Goal: Task Accomplishment & Management: Manage account settings

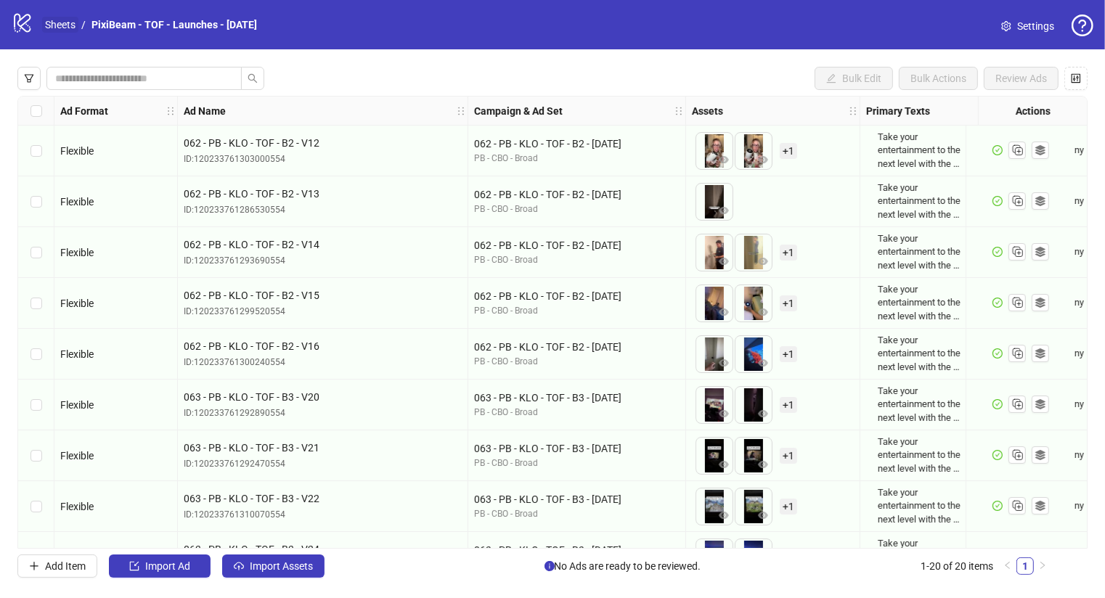
click at [49, 25] on link "Sheets" at bounding box center [60, 25] width 36 height 16
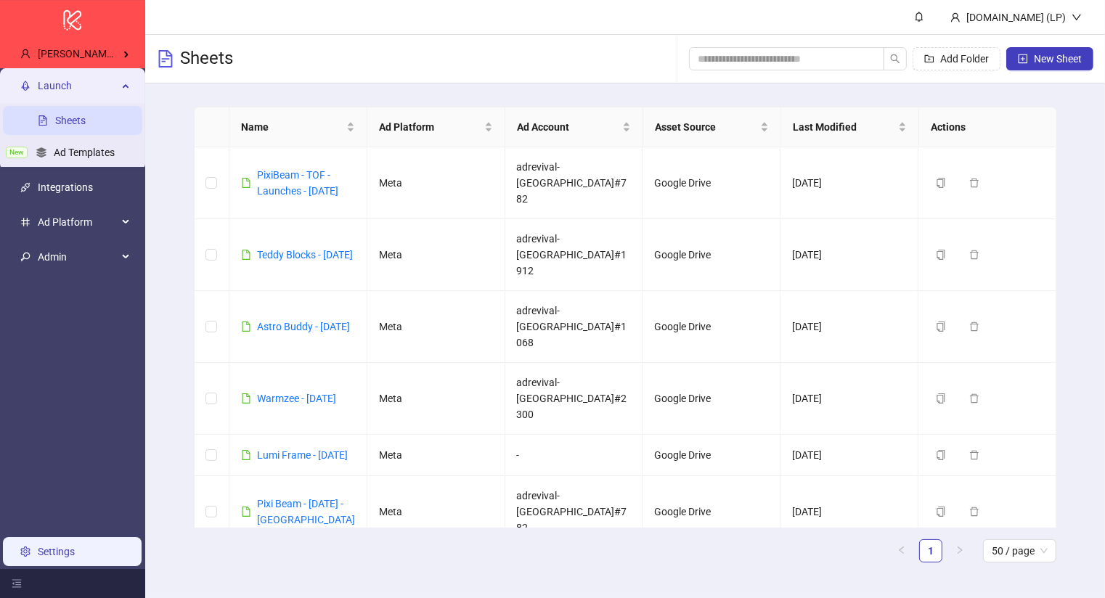
click at [75, 546] on link "Settings" at bounding box center [56, 552] width 37 height 12
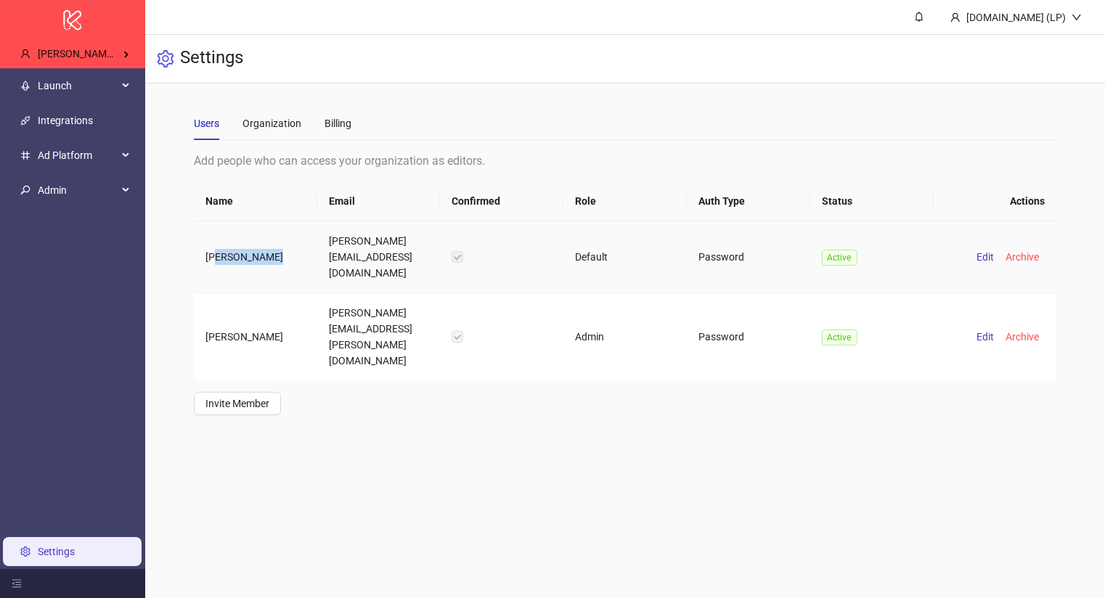
drag, startPoint x: 272, startPoint y: 251, endPoint x: 216, endPoint y: 255, distance: 56.8
click at [216, 255] on td "Charmaine Yap" at bounding box center [255, 257] width 123 height 72
click at [215, 255] on td "Charmaine Yap" at bounding box center [255, 257] width 123 height 72
drag, startPoint x: 207, startPoint y: 253, endPoint x: 251, endPoint y: 255, distance: 44.3
click at [251, 255] on td "Charmaine Yap" at bounding box center [255, 257] width 123 height 72
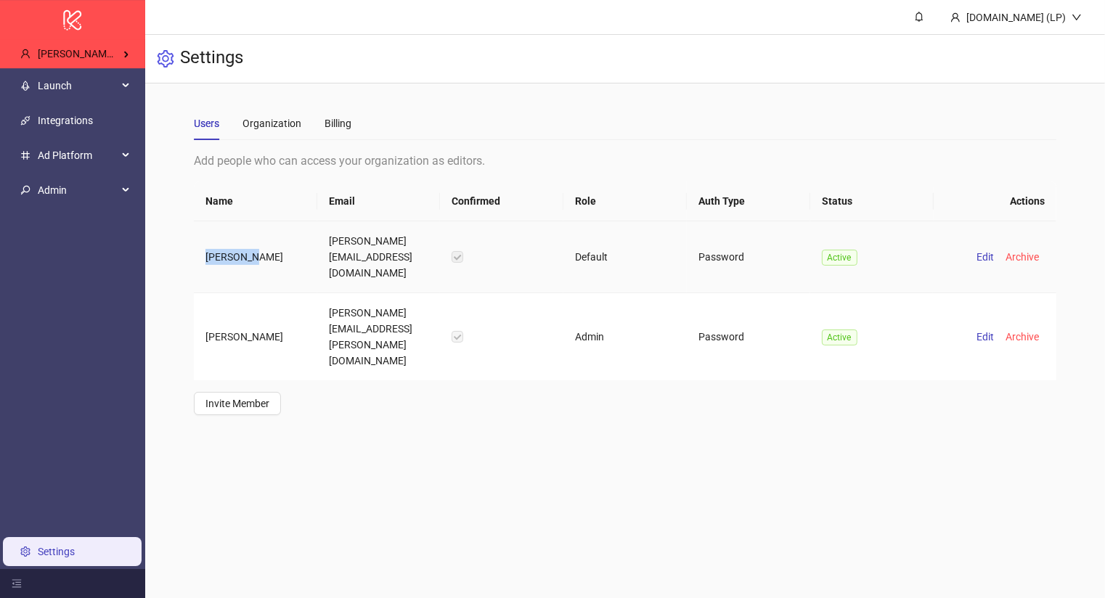
copy td "Charmaine"
drag, startPoint x: 372, startPoint y: 256, endPoint x: 327, endPoint y: 240, distance: 47.8
click at [327, 240] on td "charmaine.ty.yap@gmail.com" at bounding box center [378, 257] width 123 height 72
copy td "charmaine.ty.yap@gmail.com"
click at [68, 96] on span "Launch" at bounding box center [78, 85] width 80 height 29
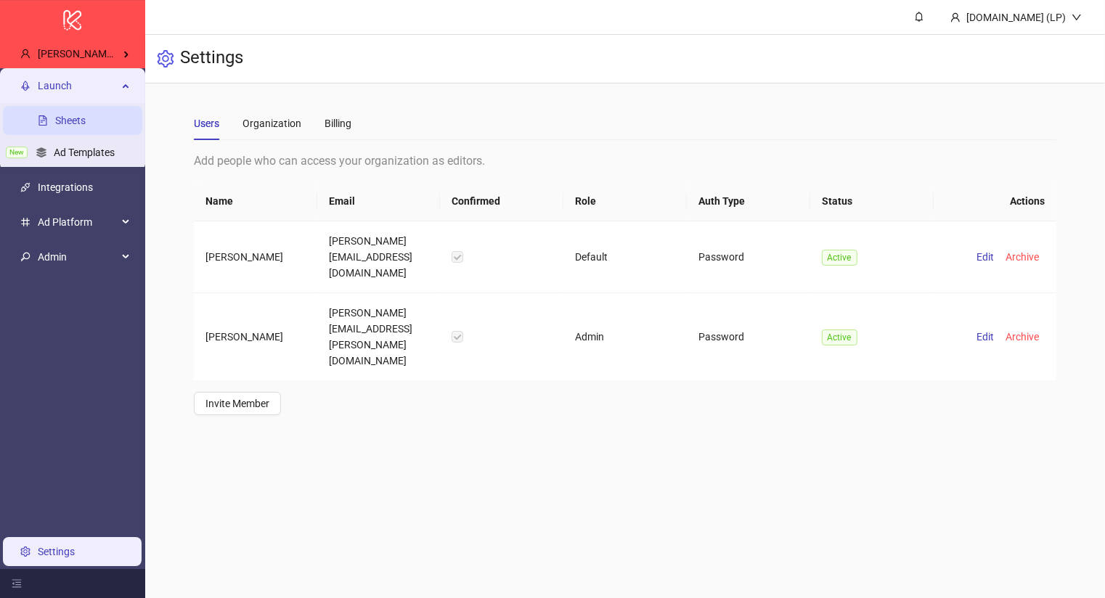
click at [73, 115] on link "Sheets" at bounding box center [70, 121] width 30 height 12
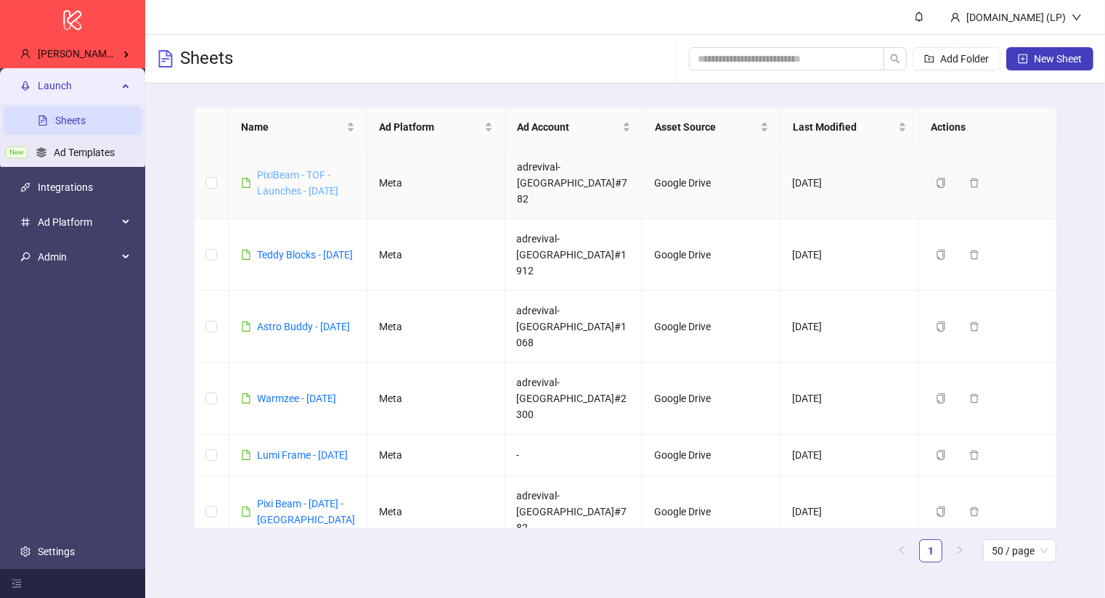
click at [312, 183] on link "PixiBeam - TOF - Launches - October 14" at bounding box center [297, 183] width 81 height 28
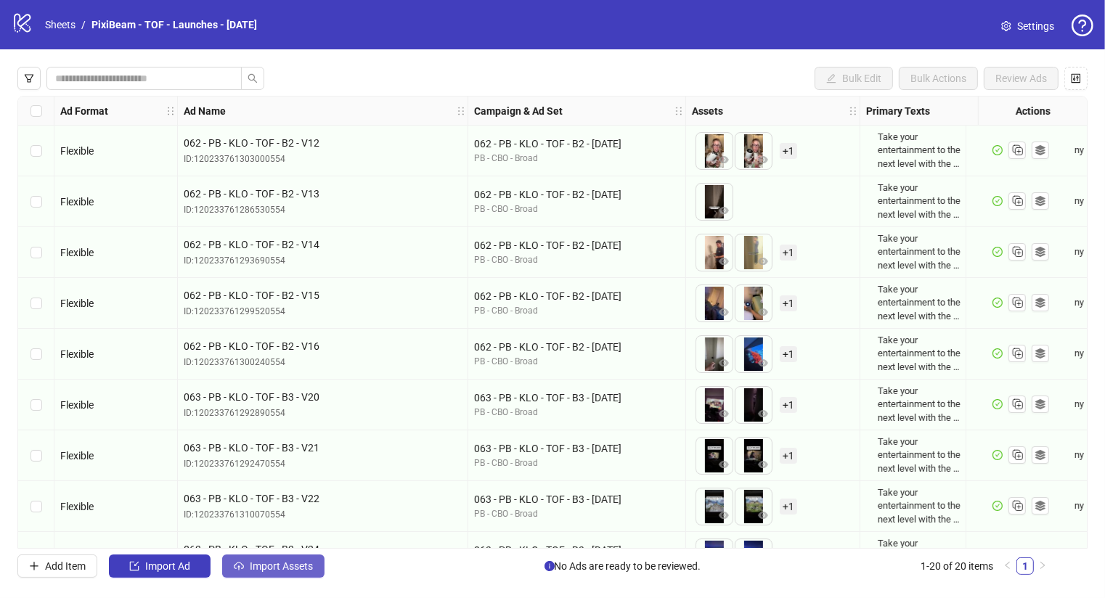
click at [268, 560] on button "Import Assets" at bounding box center [273, 566] width 102 height 23
click at [243, 577] on button "Import Assets" at bounding box center [273, 566] width 102 height 23
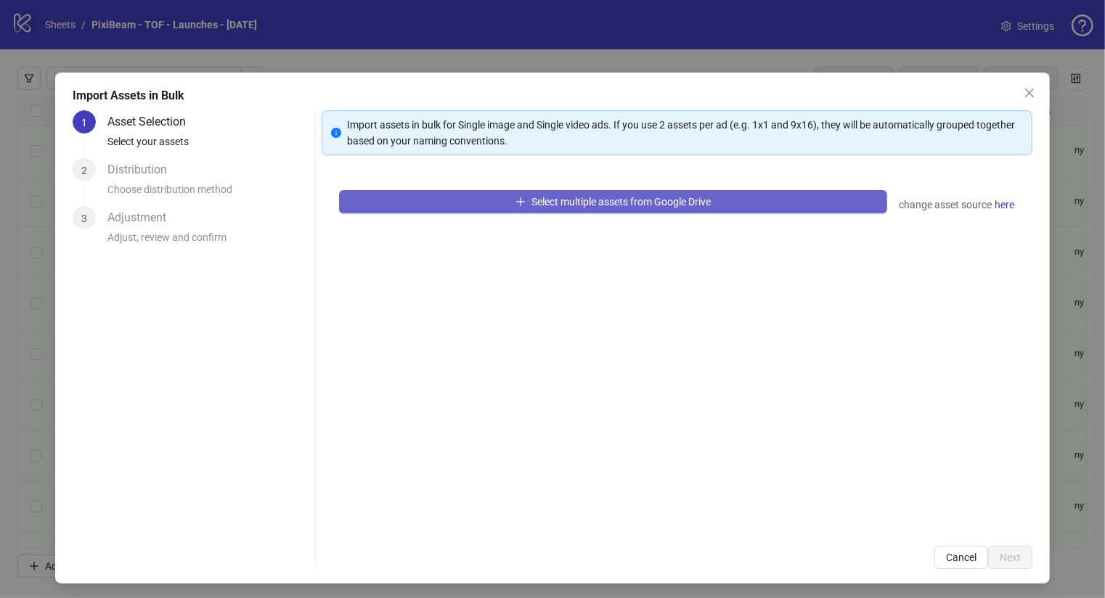
click at [772, 190] on button "Select multiple assets from Google Drive" at bounding box center [613, 201] width 548 height 23
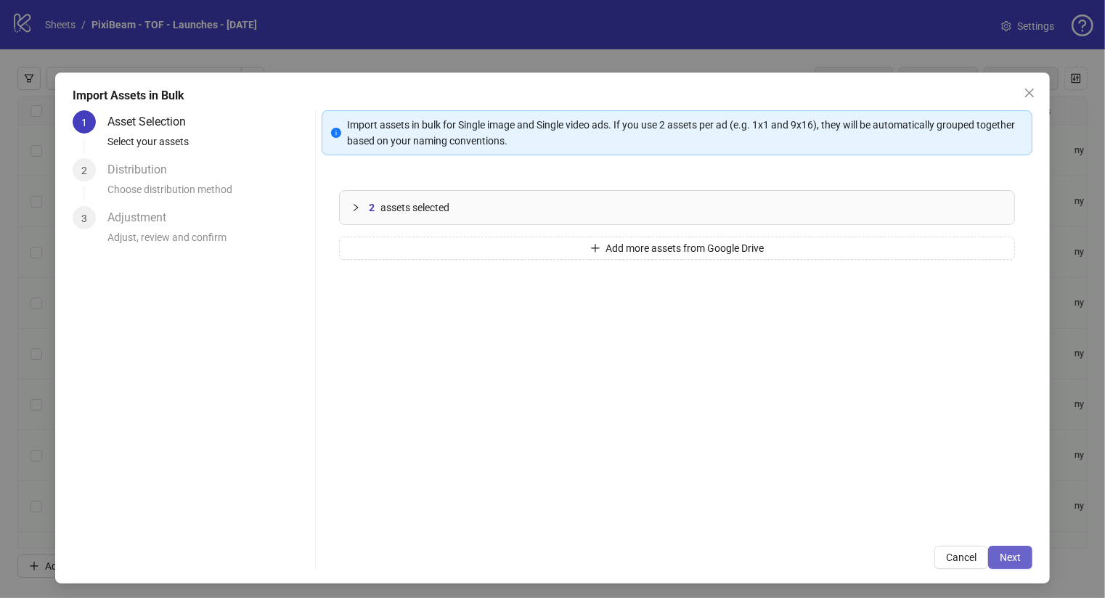
click at [1021, 556] on button "Next" at bounding box center [1010, 557] width 44 height 23
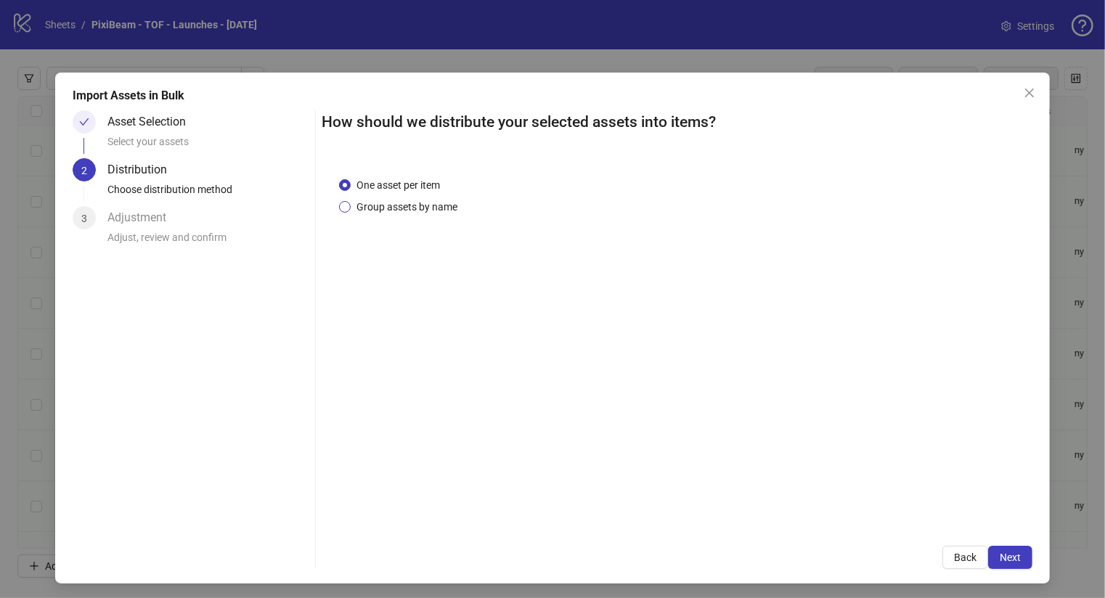
click at [376, 201] on span "Group assets by name" at bounding box center [407, 207] width 113 height 16
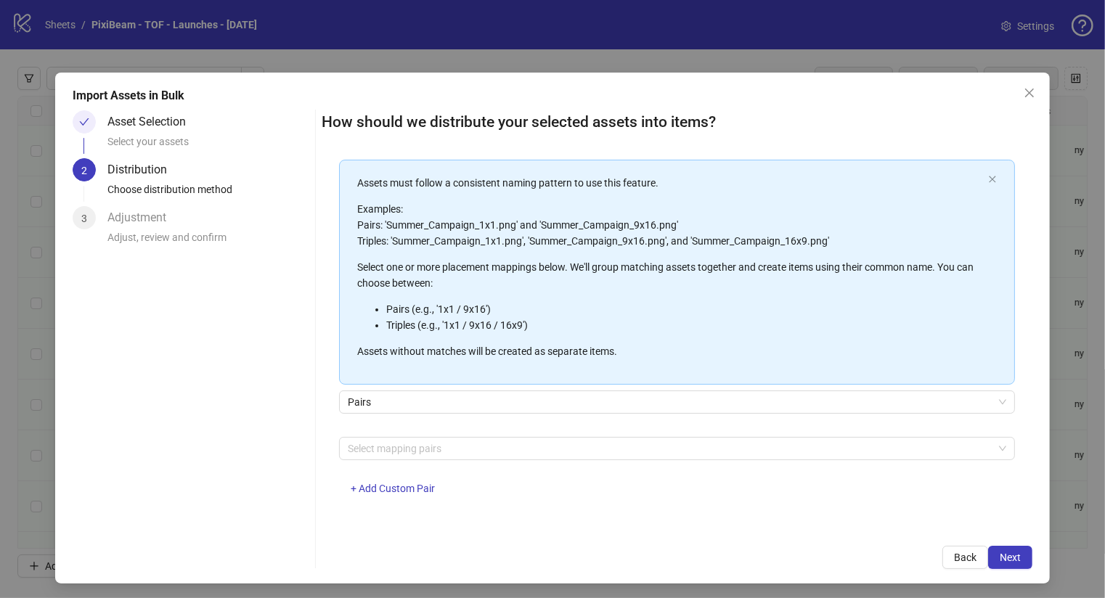
scroll to position [2, 0]
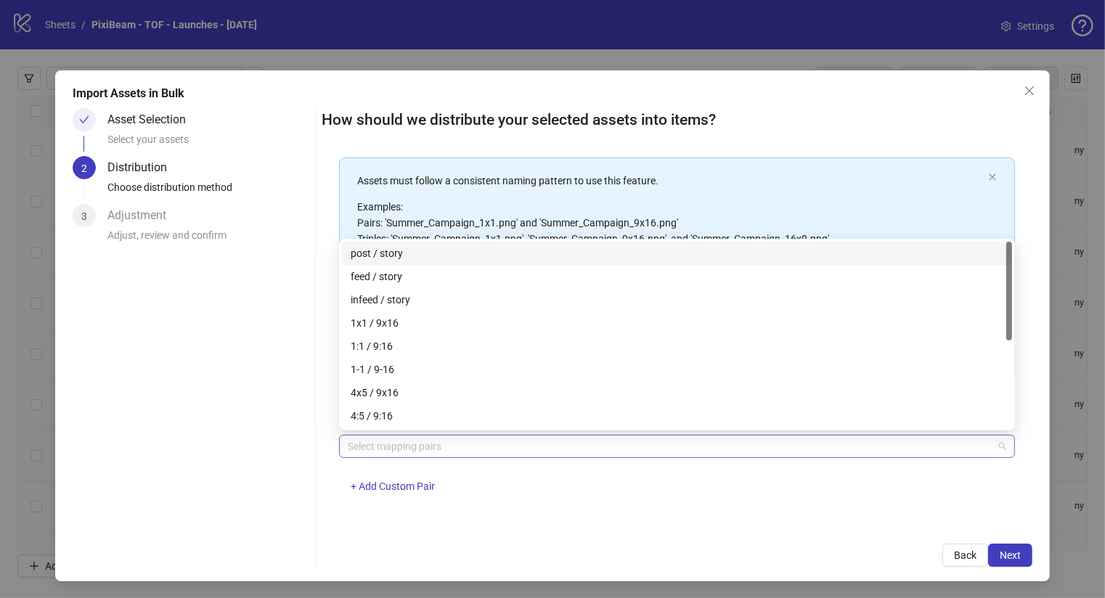
click at [451, 450] on div at bounding box center [669, 446] width 655 height 20
click at [454, 454] on div at bounding box center [669, 446] width 655 height 20
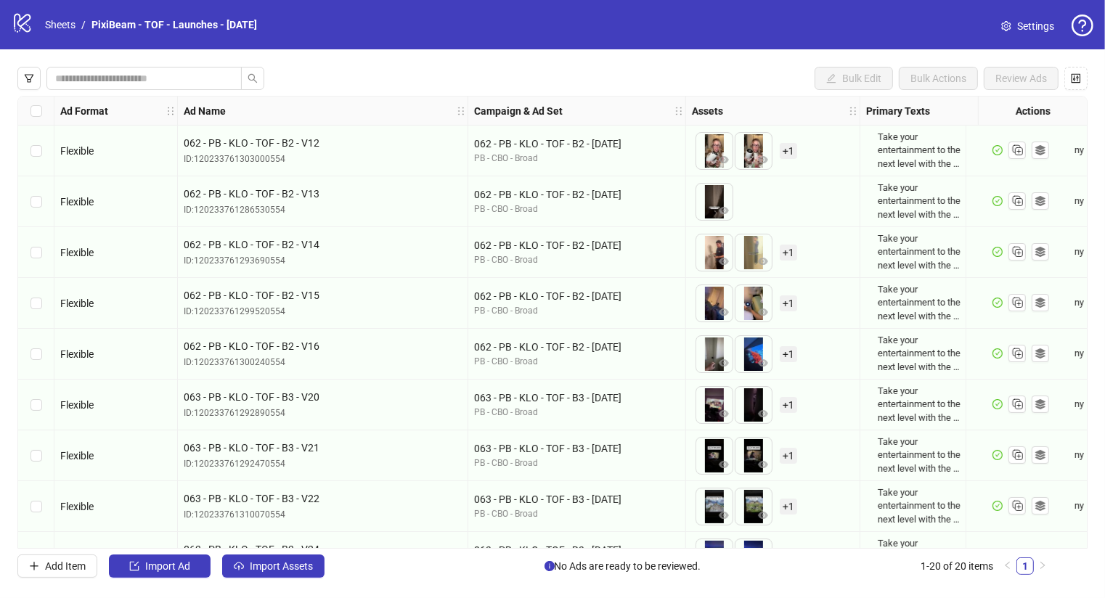
scroll to position [0, 0]
click at [20, 26] on icon at bounding box center [22, 23] width 17 height 19
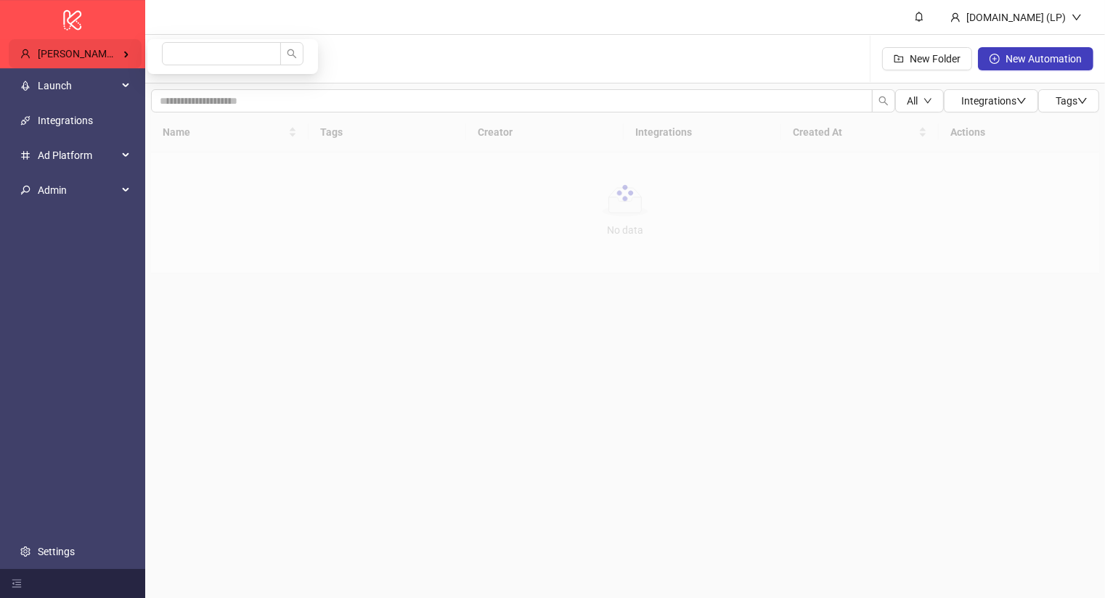
click at [110, 57] on span "[PERSON_NAME] Kitchn" at bounding box center [92, 54] width 109 height 12
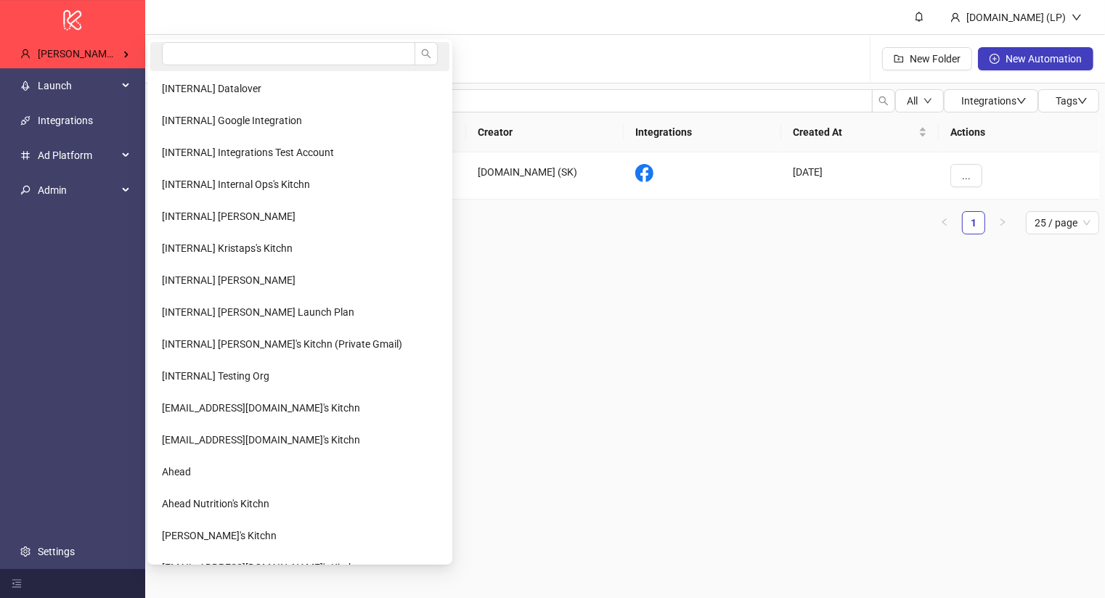
click at [221, 67] on li at bounding box center [299, 56] width 299 height 29
click at [172, 52] on input "search" at bounding box center [288, 53] width 253 height 23
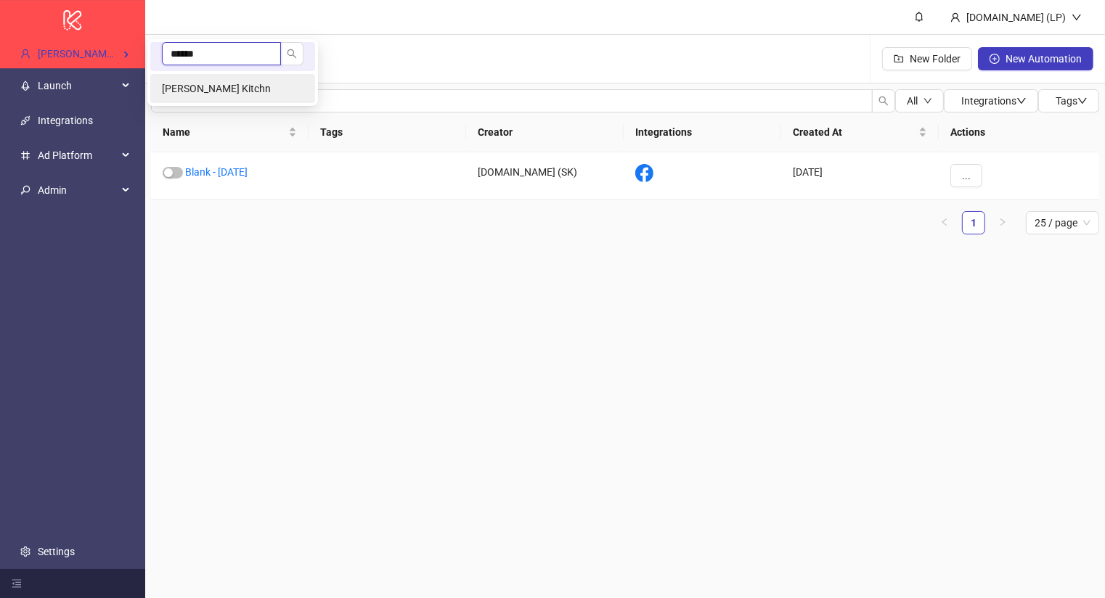
type input "******"
click at [182, 81] on li "Damion Elson's Kitchn" at bounding box center [232, 88] width 165 height 29
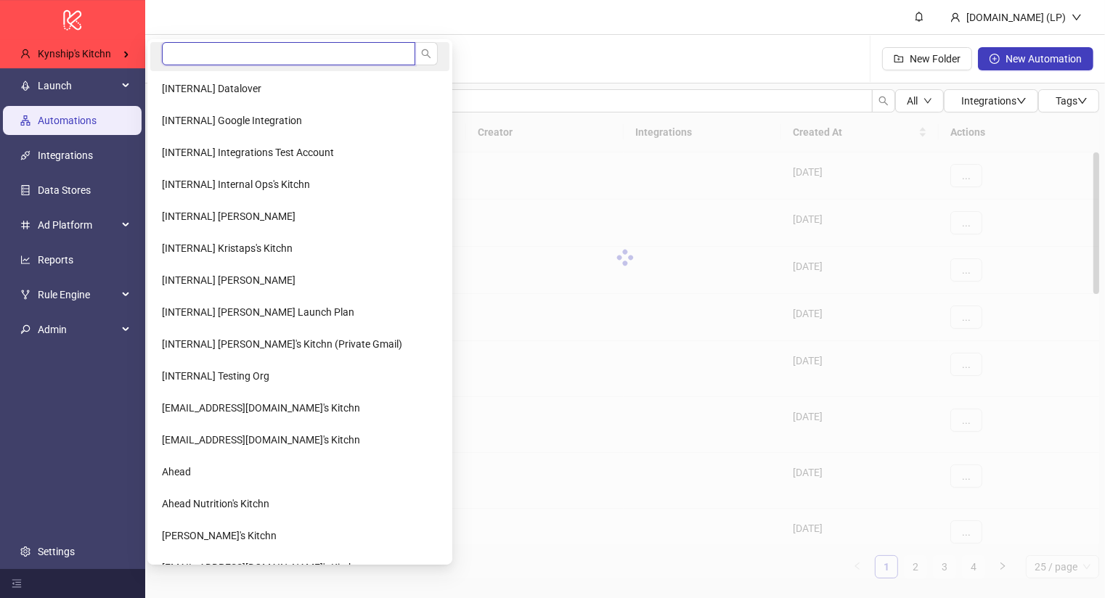
click at [174, 51] on input "search" at bounding box center [288, 53] width 253 height 23
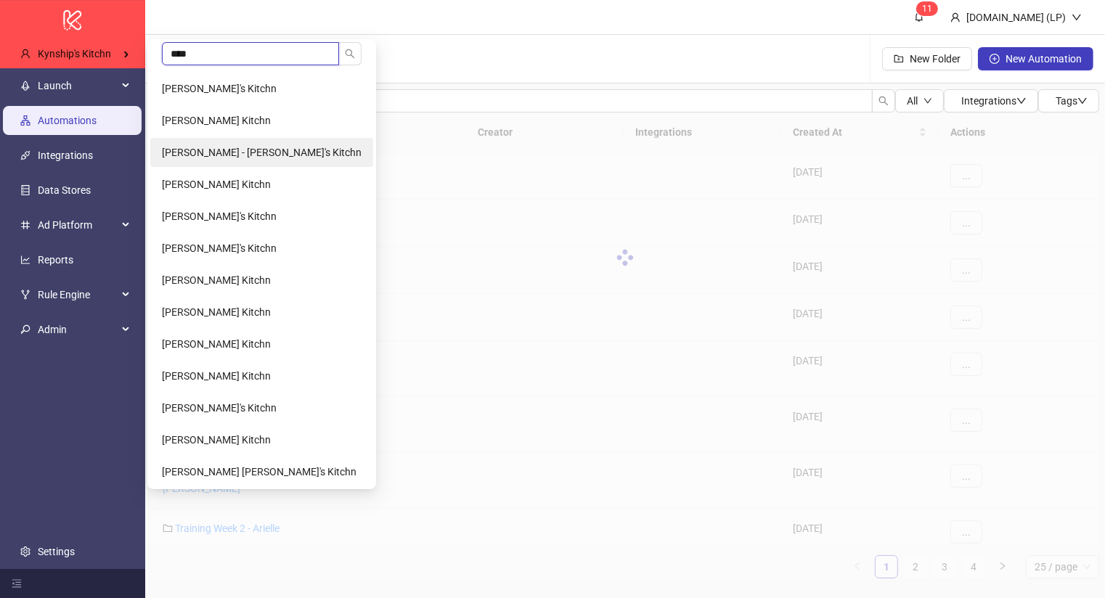
type input "****"
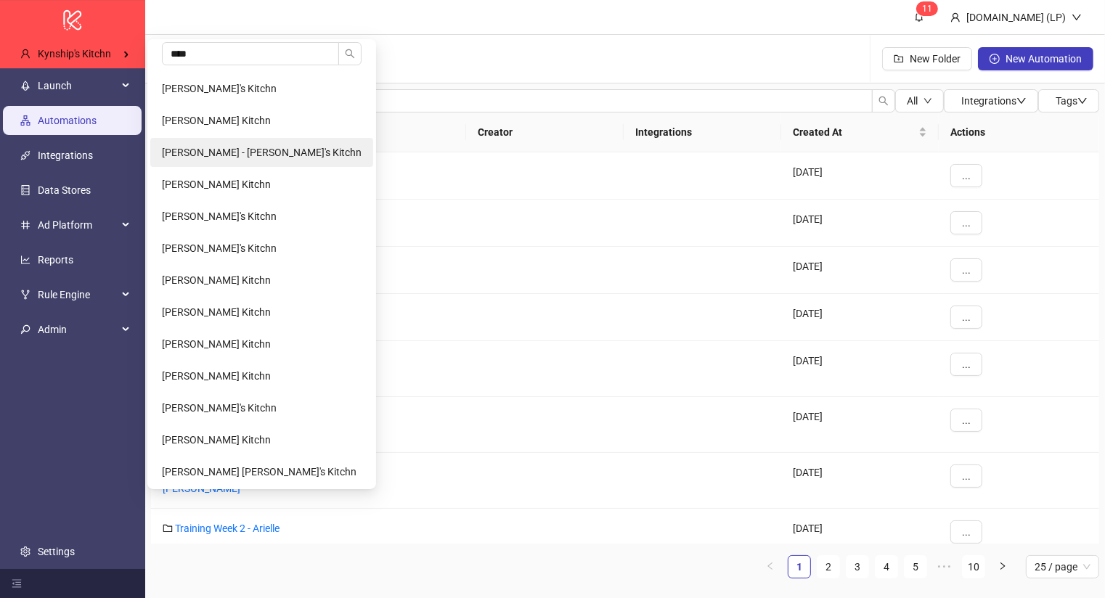
click at [195, 142] on li "[PERSON_NAME] - [PERSON_NAME]'s Kitchn" at bounding box center [261, 152] width 223 height 29
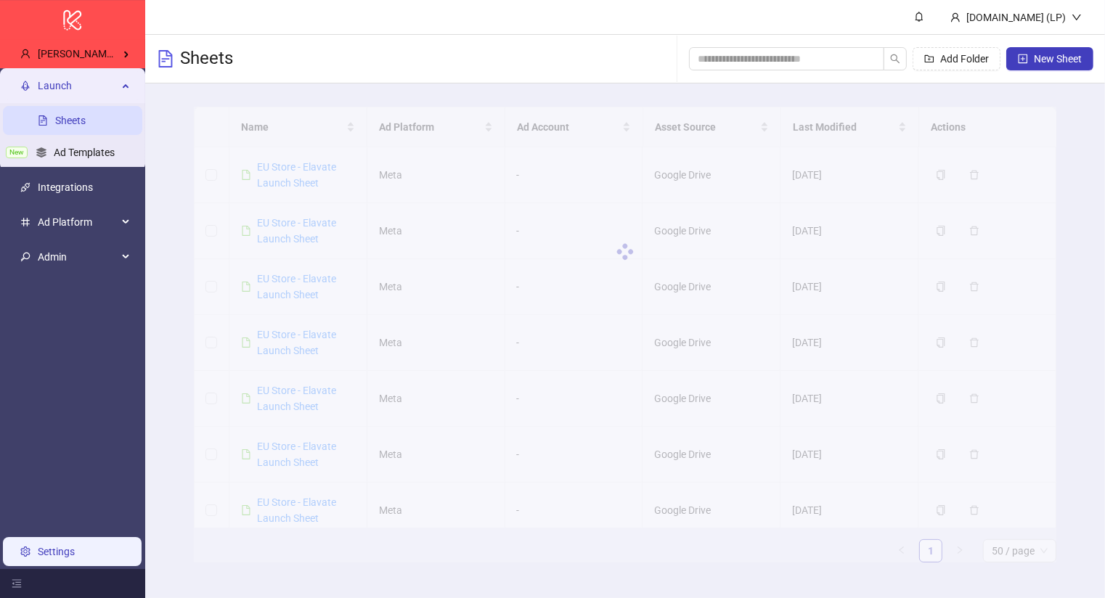
click at [62, 550] on link "Settings" at bounding box center [56, 552] width 37 height 12
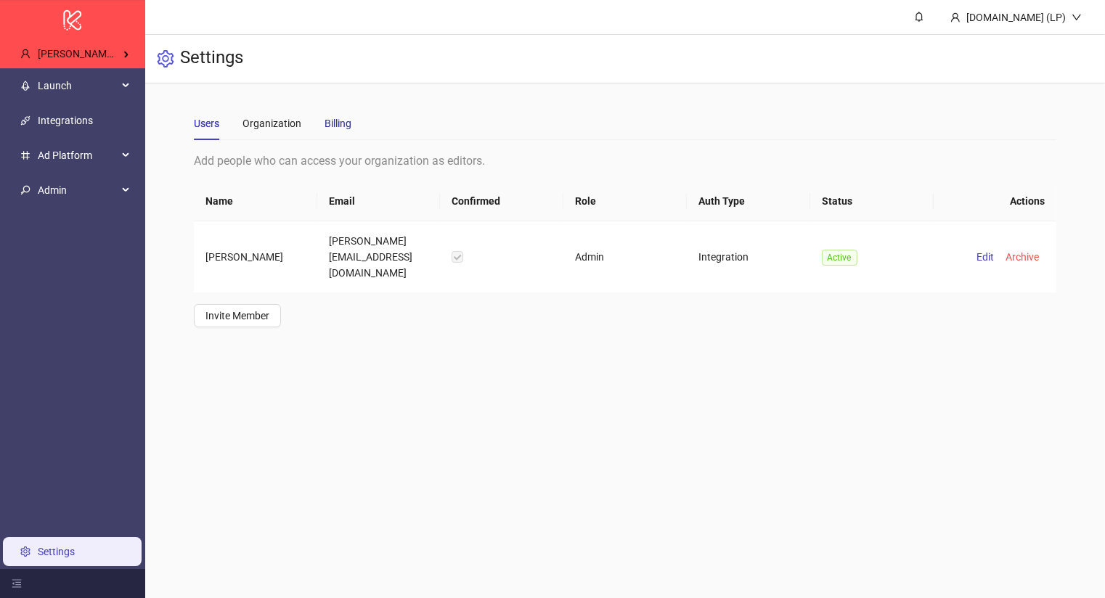
click at [331, 115] on div "Billing" at bounding box center [338, 123] width 27 height 16
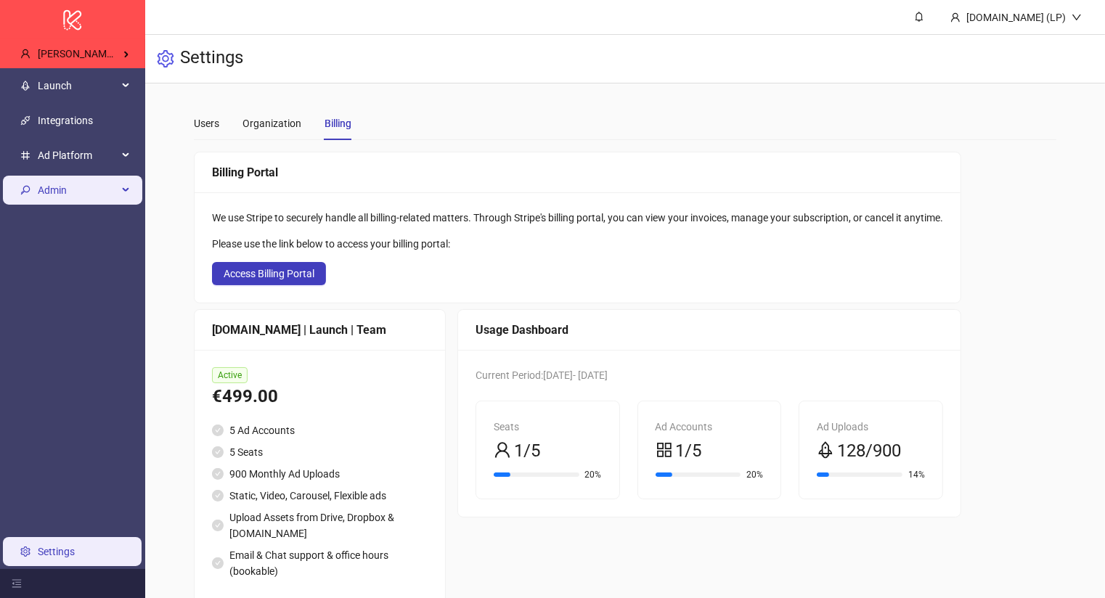
click at [107, 190] on span "Admin" at bounding box center [78, 190] width 80 height 29
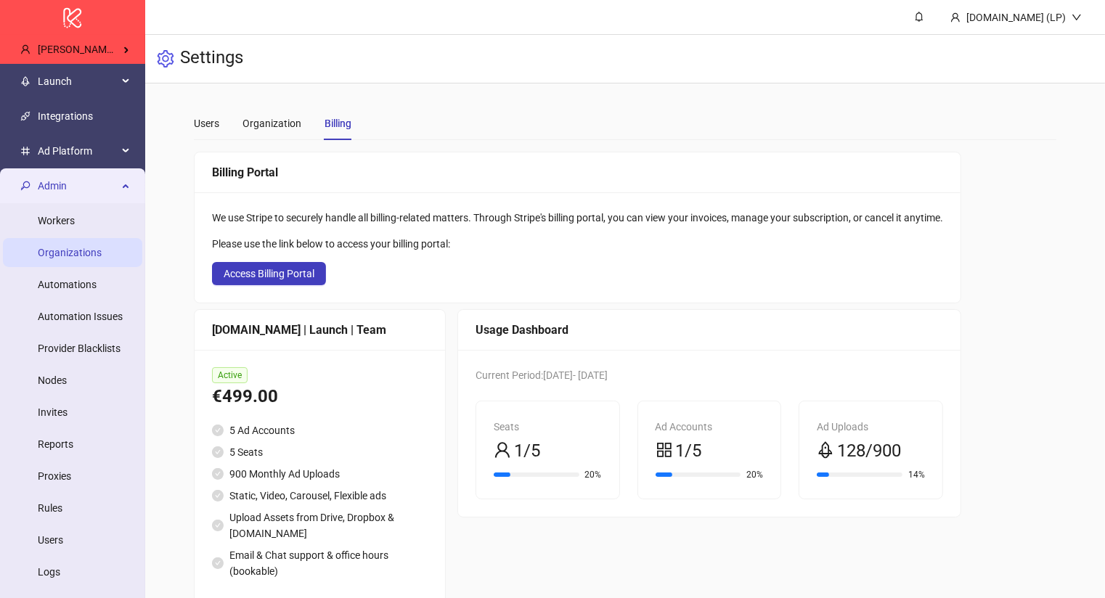
click at [102, 250] on link "Organizations" at bounding box center [70, 253] width 64 height 12
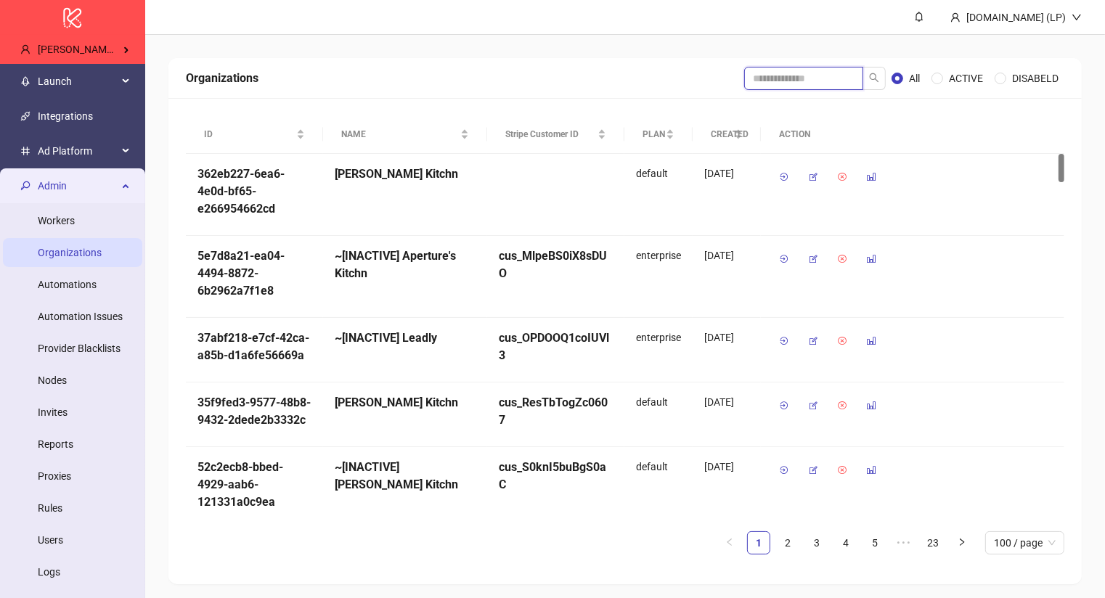
click at [798, 79] on input "search" at bounding box center [803, 78] width 119 height 23
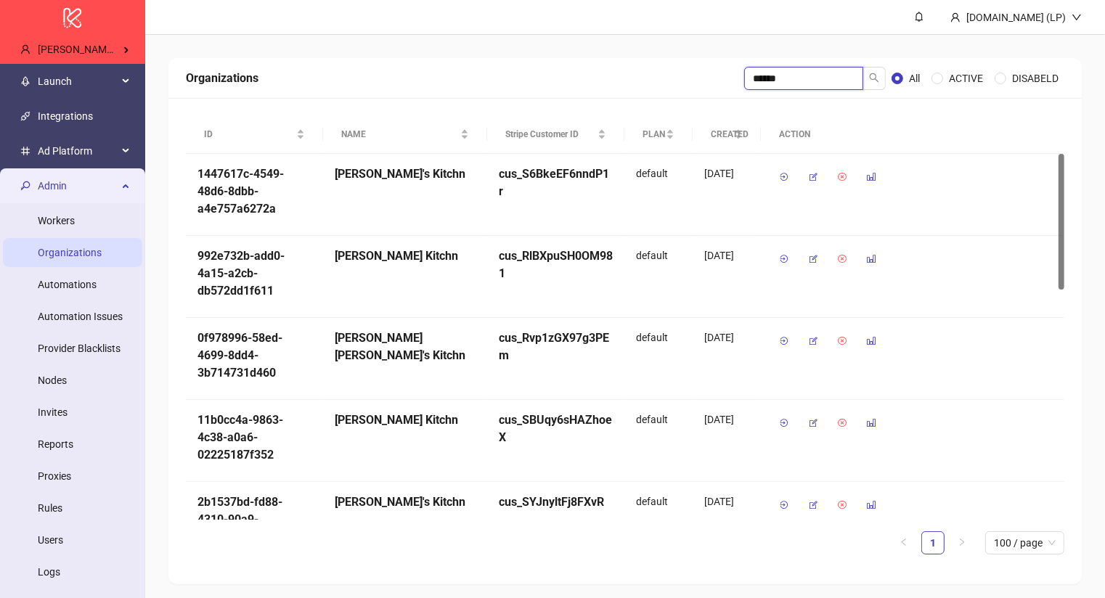
type input "******"
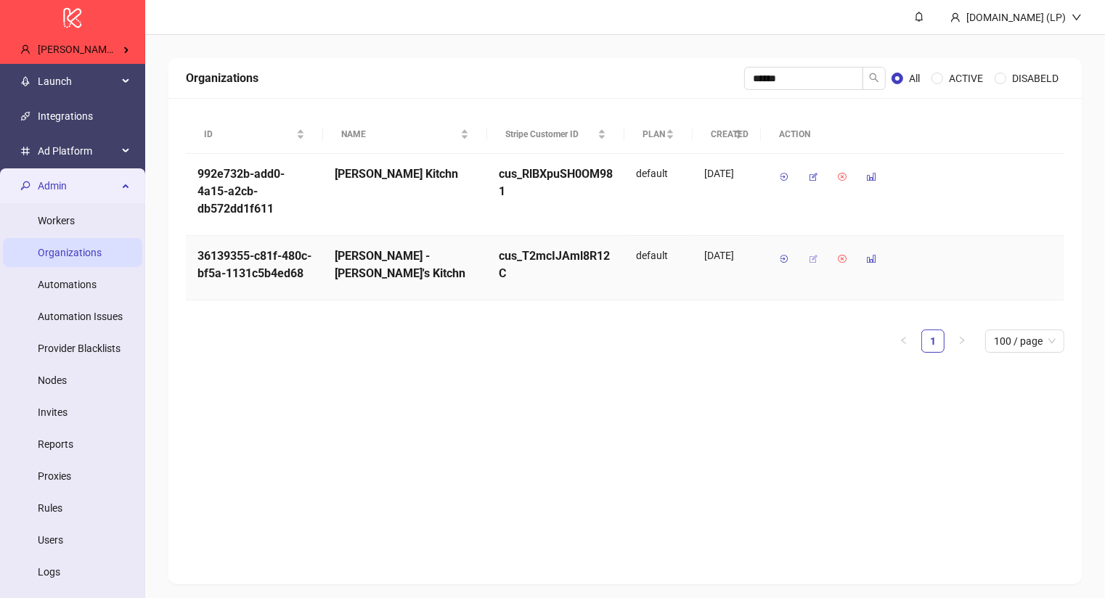
click at [812, 257] on icon "button" at bounding box center [813, 259] width 10 height 10
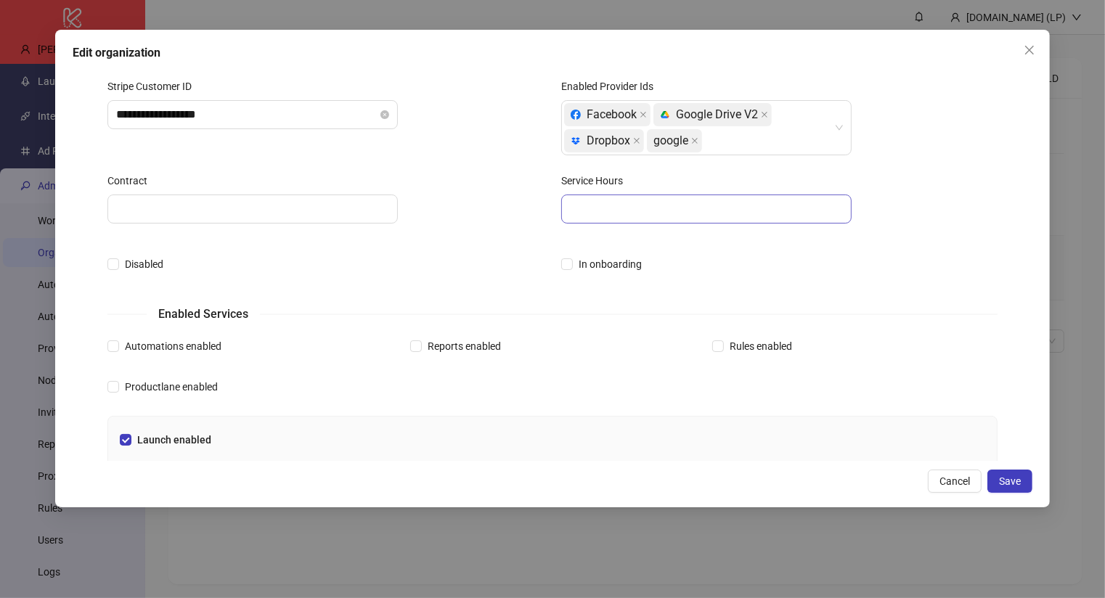
scroll to position [97, 0]
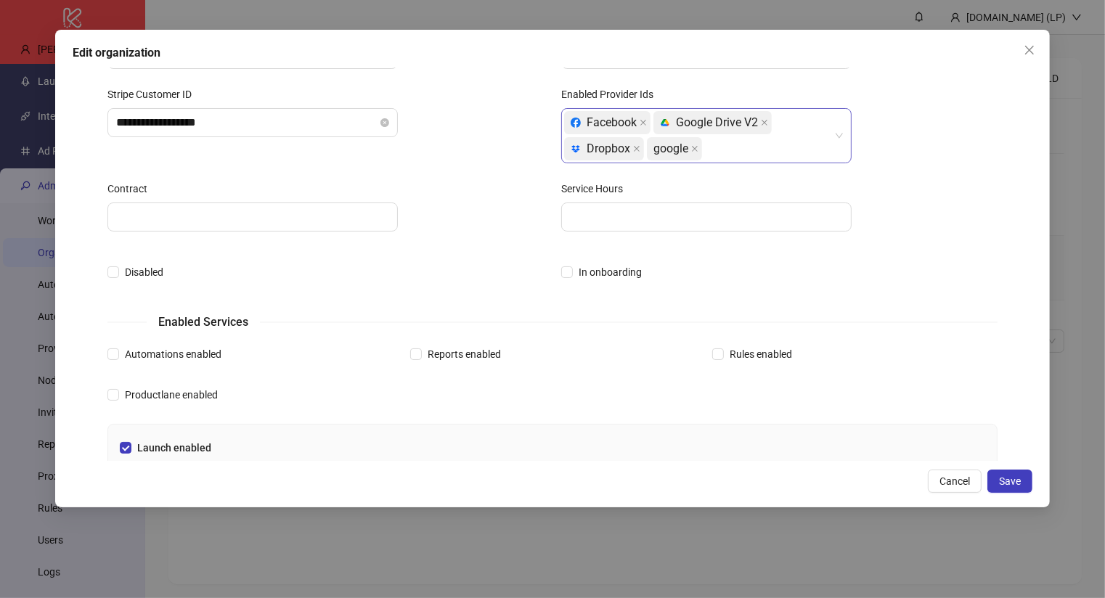
click at [773, 144] on div "Facebook platform/google_drive Google Drive V2 platform/dropbox Dropbox google" at bounding box center [698, 136] width 269 height 52
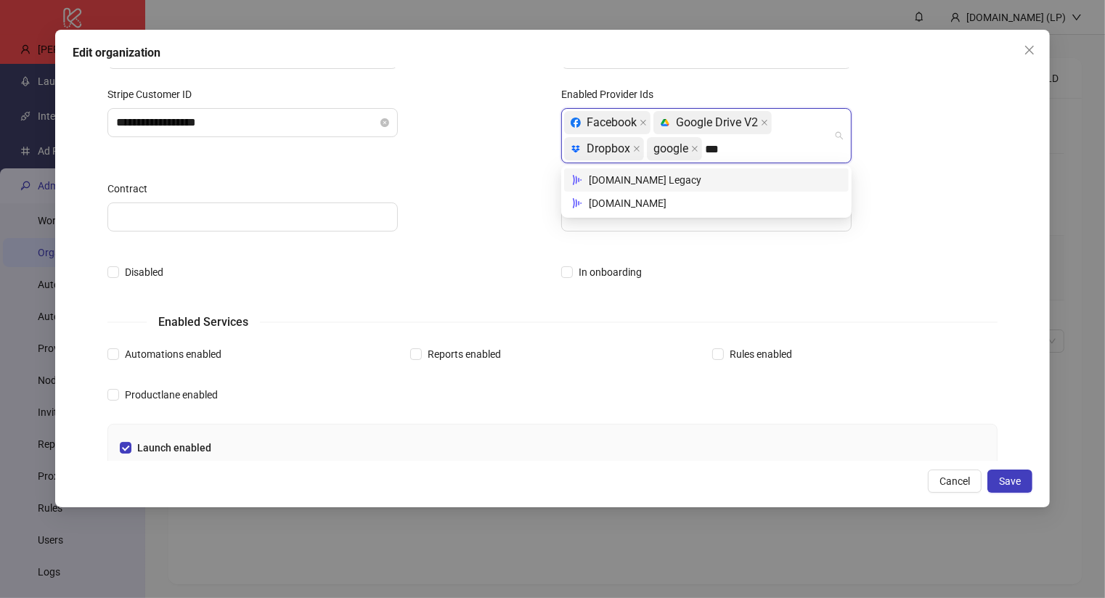
type input "****"
click at [698, 187] on div "Frame.io Legacy" at bounding box center [706, 180] width 267 height 16
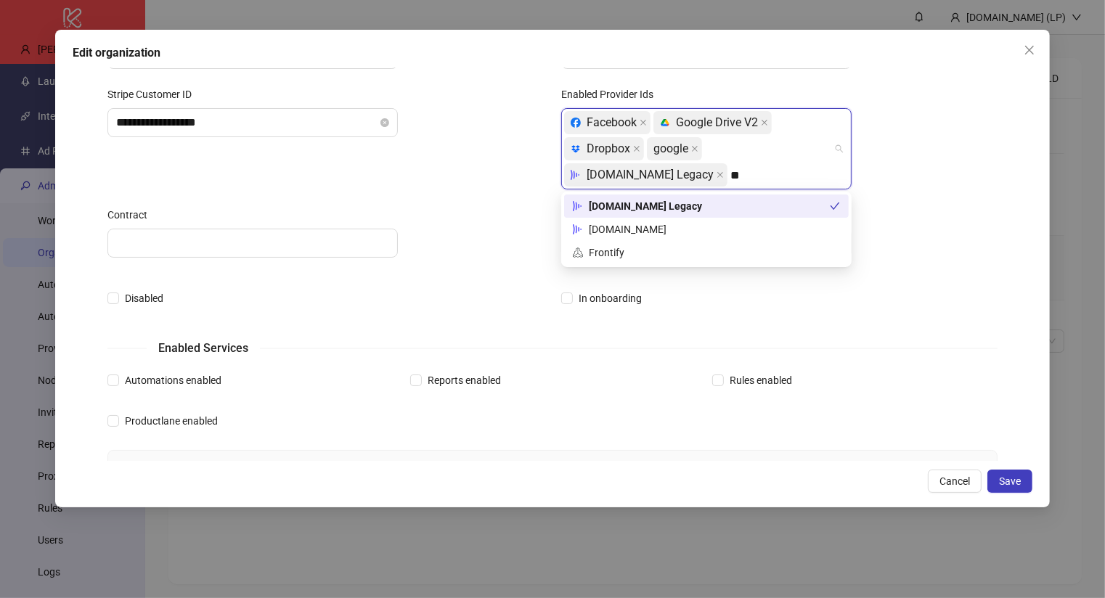
type input "***"
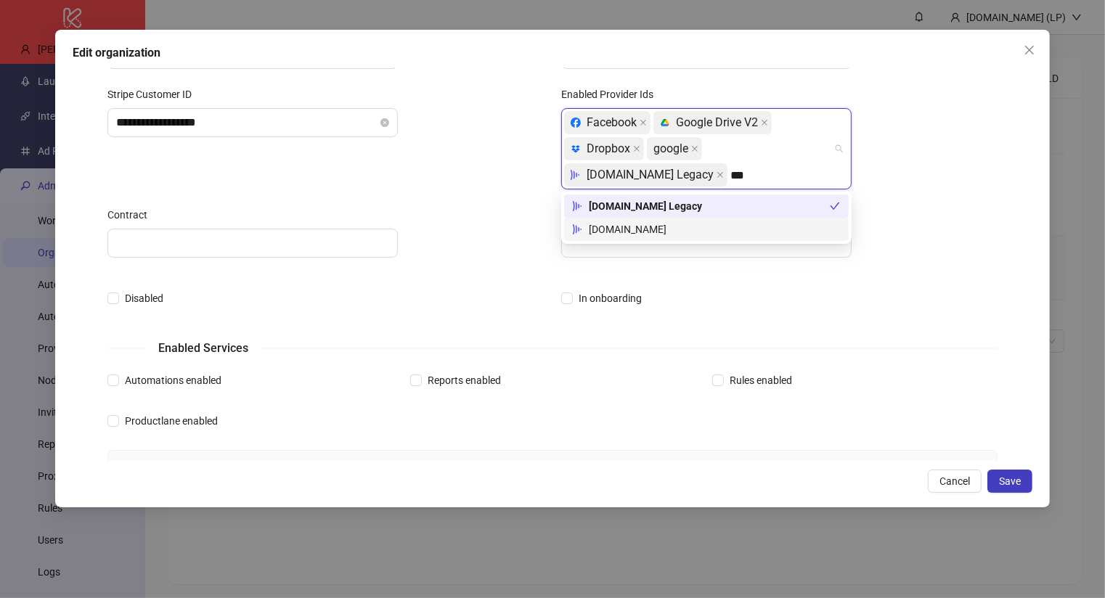
click at [706, 236] on div "Frame.io" at bounding box center [706, 229] width 267 height 16
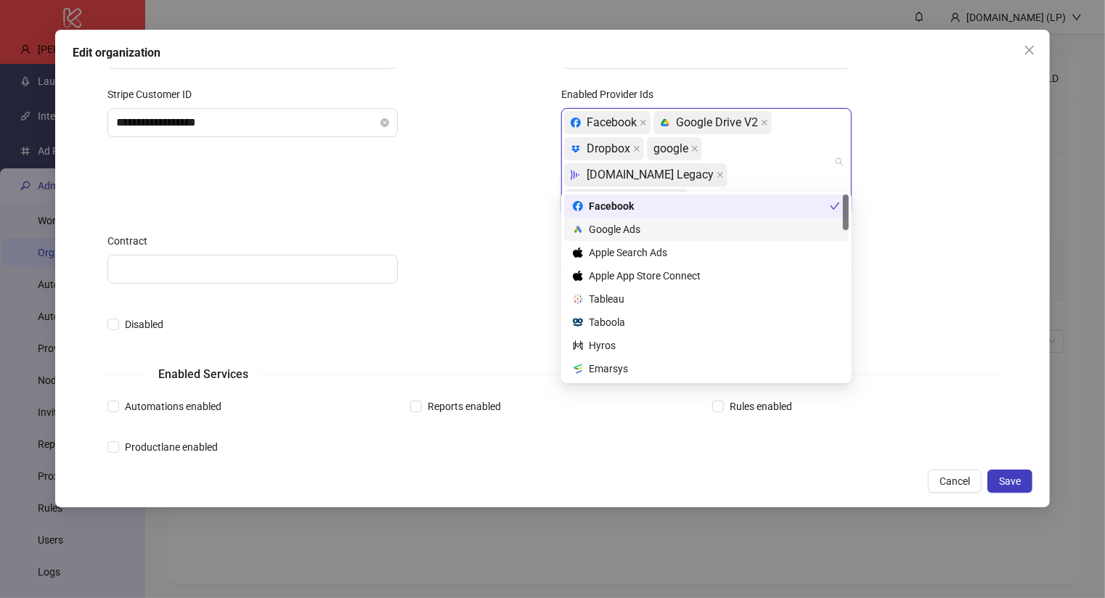
click at [926, 255] on div at bounding box center [779, 269] width 436 height 29
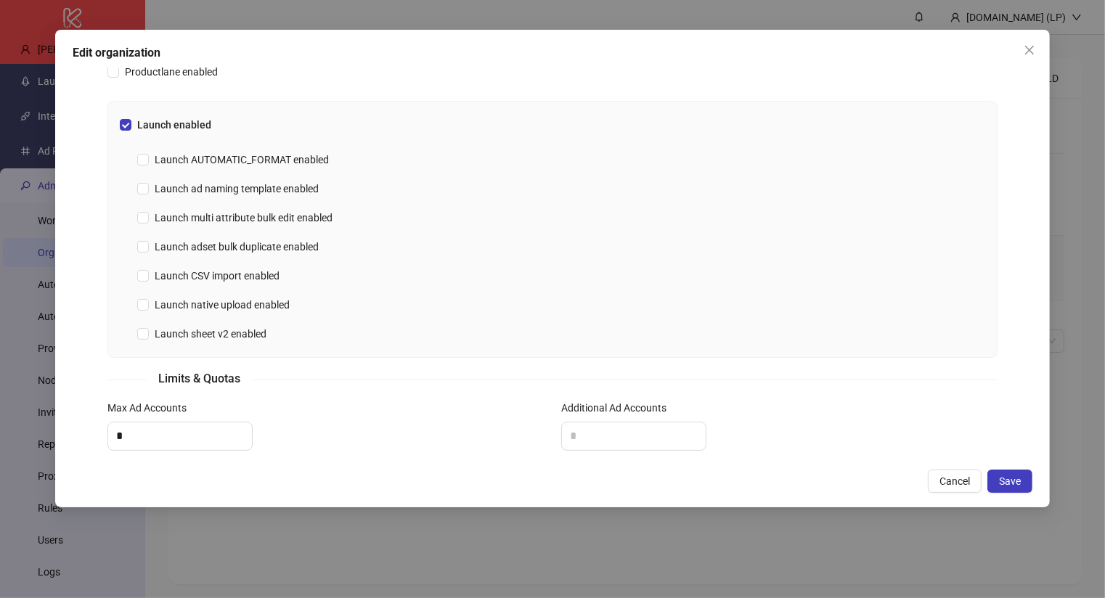
scroll to position [451, 0]
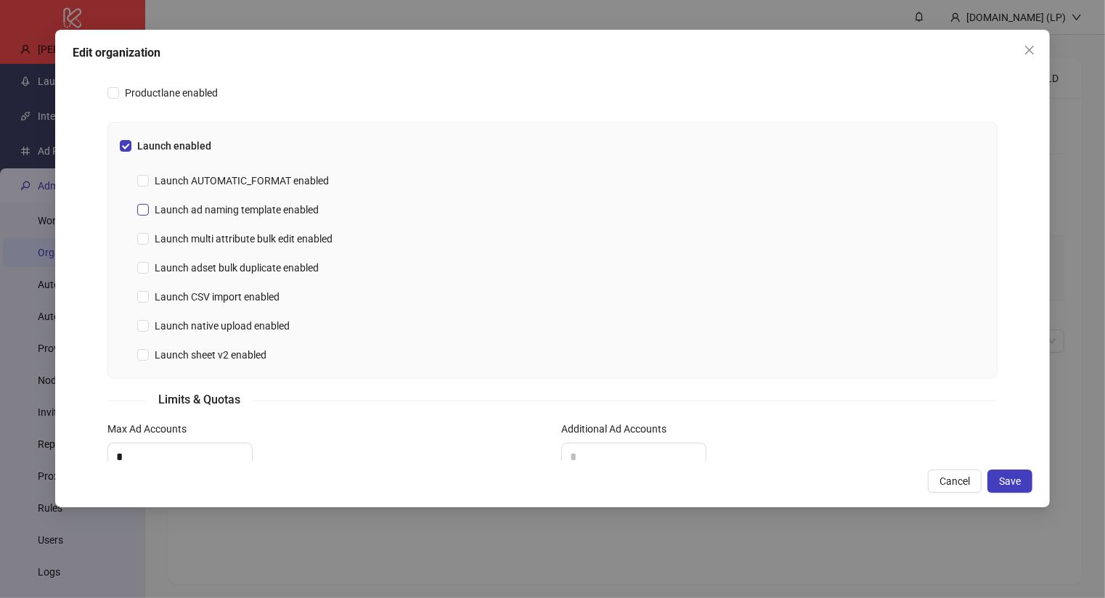
click at [279, 202] on span "Launch ad naming template enabled" at bounding box center [237, 210] width 176 height 16
click at [207, 260] on span "Launch adset bulk duplicate enabled" at bounding box center [237, 268] width 176 height 16
click at [209, 260] on span "Launch adset bulk duplicate enabled" at bounding box center [237, 268] width 176 height 16
click at [196, 314] on div "Launch native upload enabled" at bounding box center [561, 325] width 848 height 23
click at [190, 318] on span "Launch native upload enabled" at bounding box center [222, 326] width 147 height 16
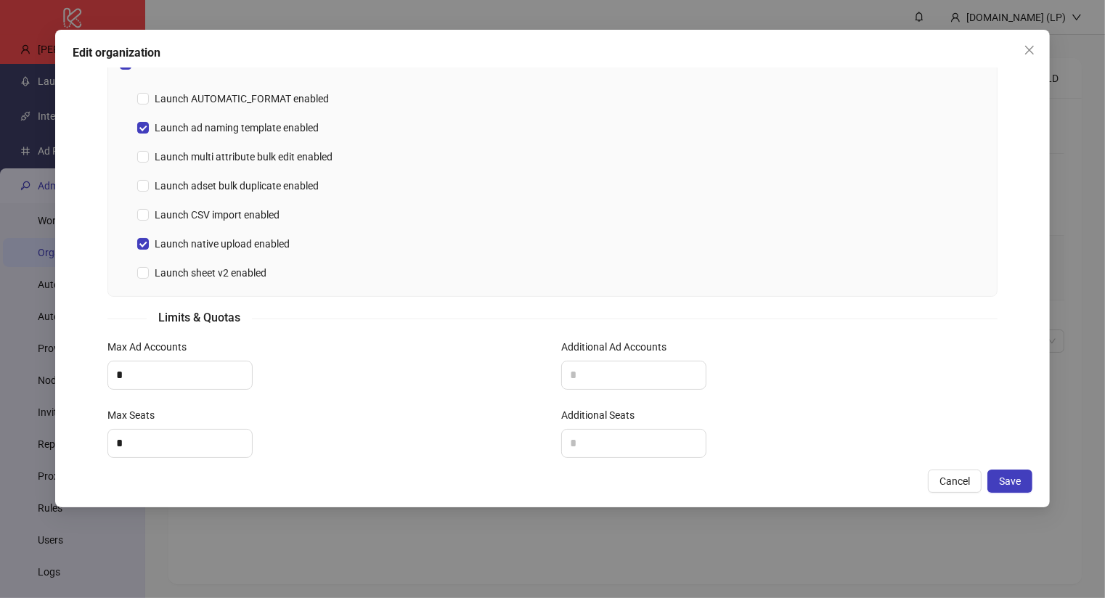
scroll to position [602, 0]
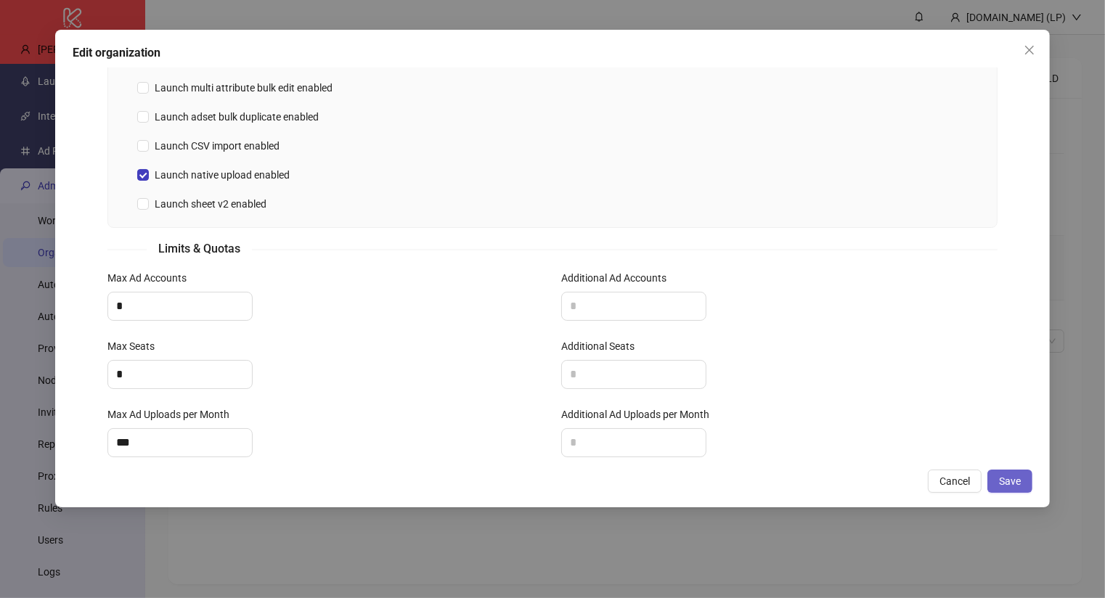
click at [1003, 480] on span "Save" at bounding box center [1010, 482] width 22 height 12
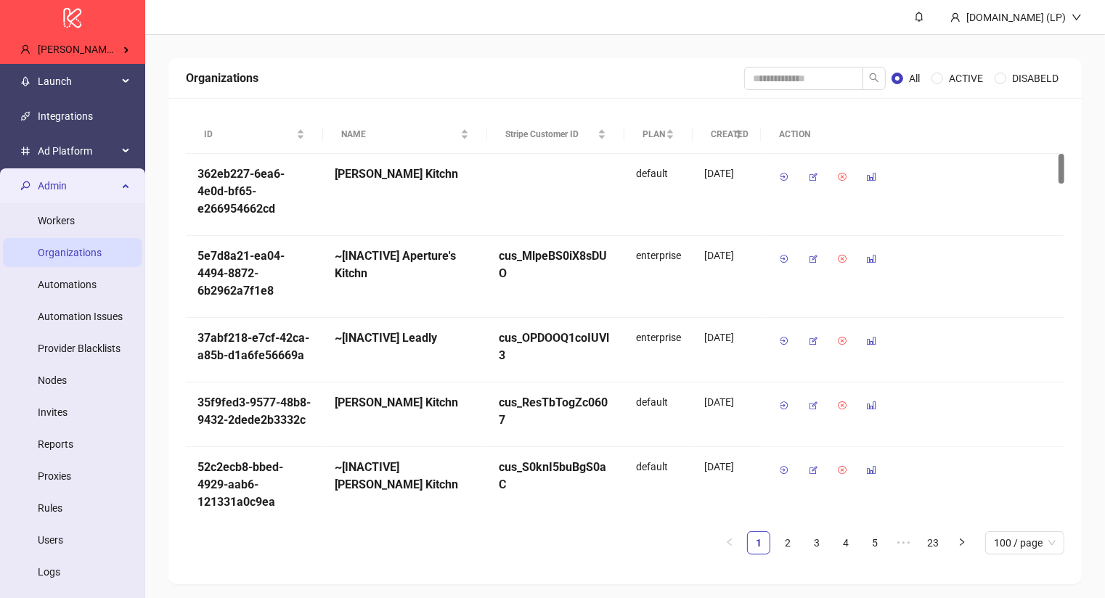
click at [75, 183] on span "Admin" at bounding box center [78, 185] width 80 height 29
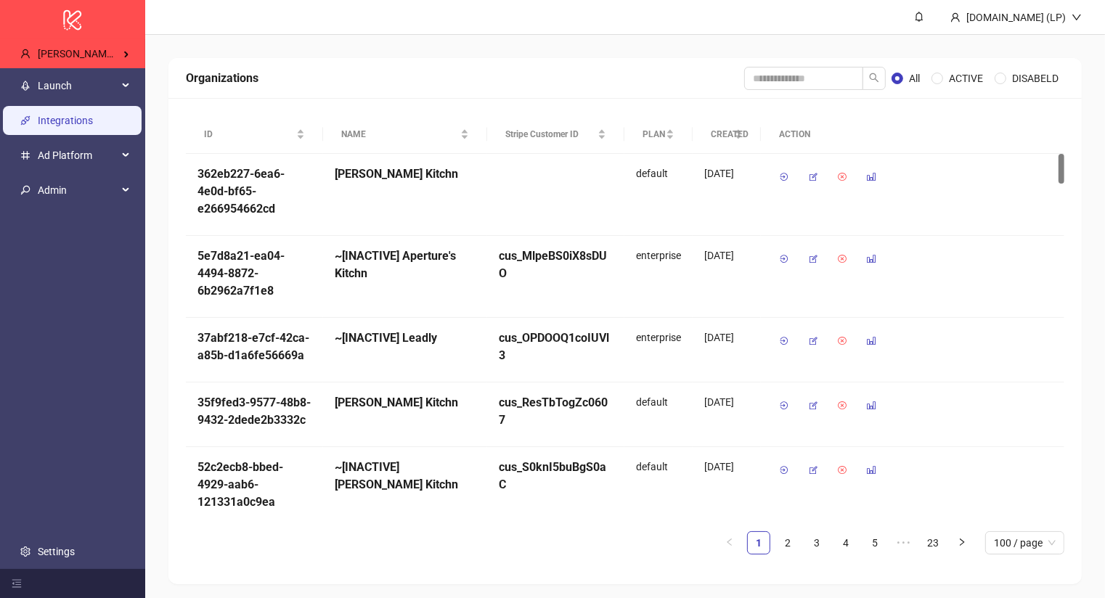
click at [93, 123] on link "Integrations" at bounding box center [65, 121] width 55 height 12
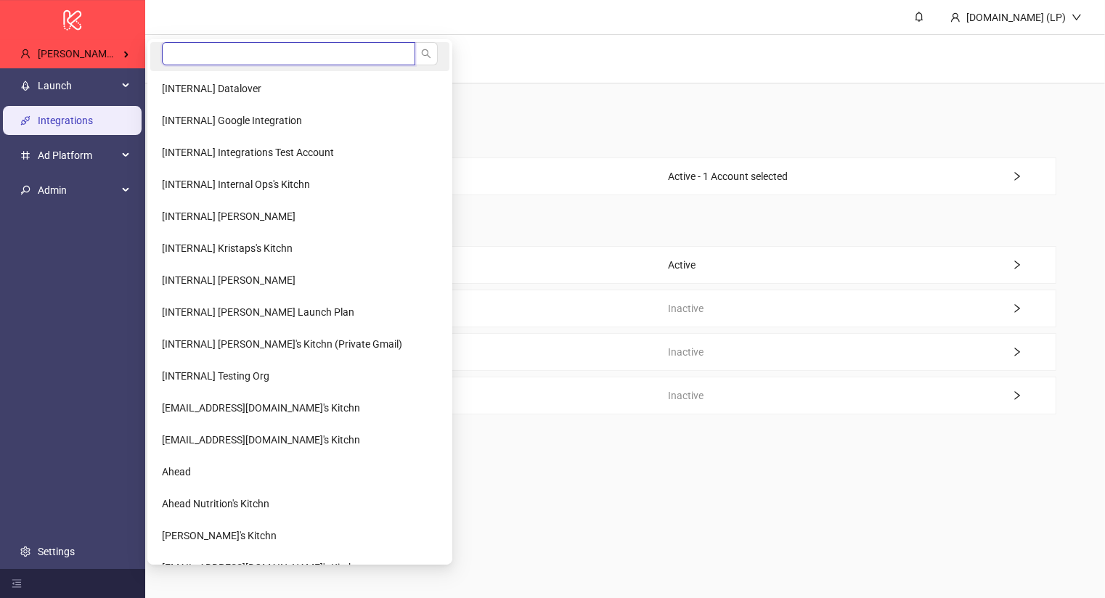
click at [190, 48] on input "search" at bounding box center [288, 53] width 253 height 23
type input "********"
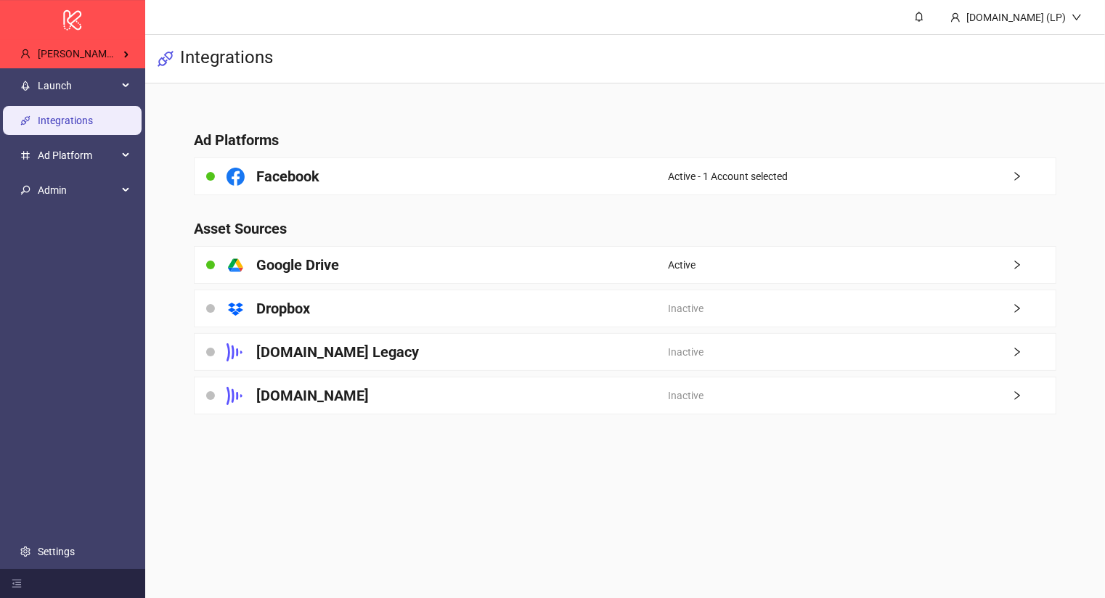
click at [204, 89] on main "Ad Platforms Facebook Active - 1 Account selected Asset Sources platform/google…" at bounding box center [625, 263] width 886 height 360
click at [187, 81] on li "Primelis" at bounding box center [232, 88] width 165 height 29
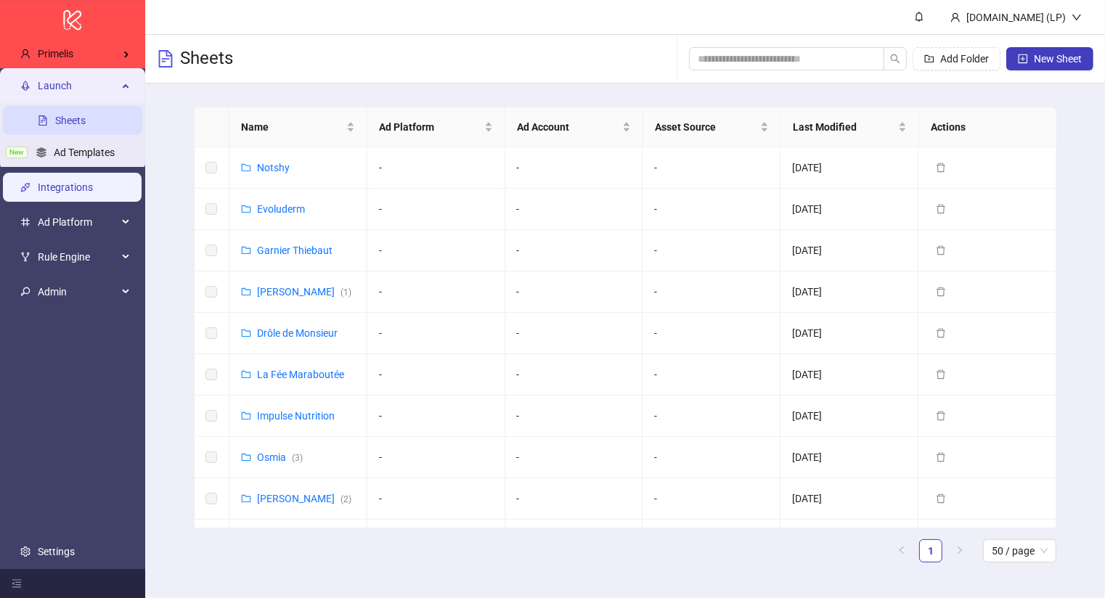
click at [76, 183] on link "Integrations" at bounding box center [65, 188] width 55 height 12
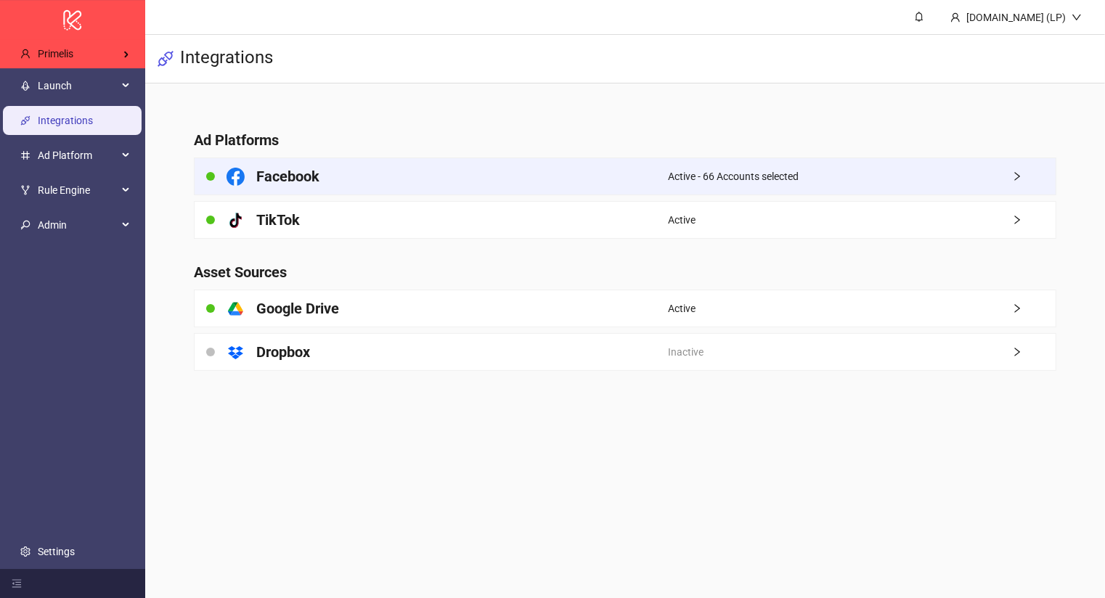
click at [477, 183] on div "Facebook" at bounding box center [431, 176] width 473 height 36
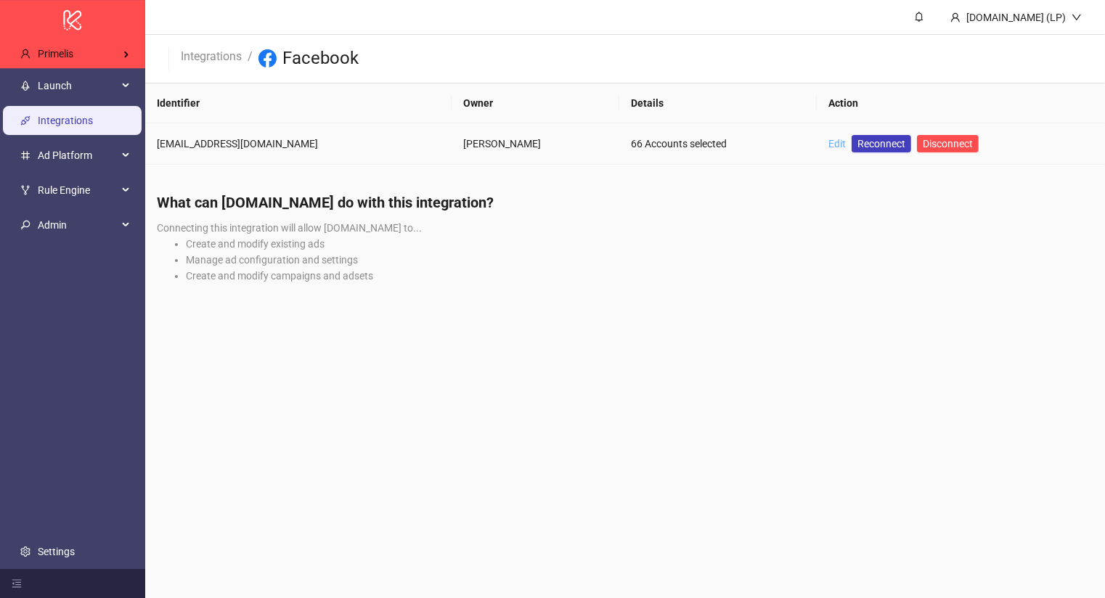
click at [828, 141] on link "Edit" at bounding box center [836, 144] width 17 height 12
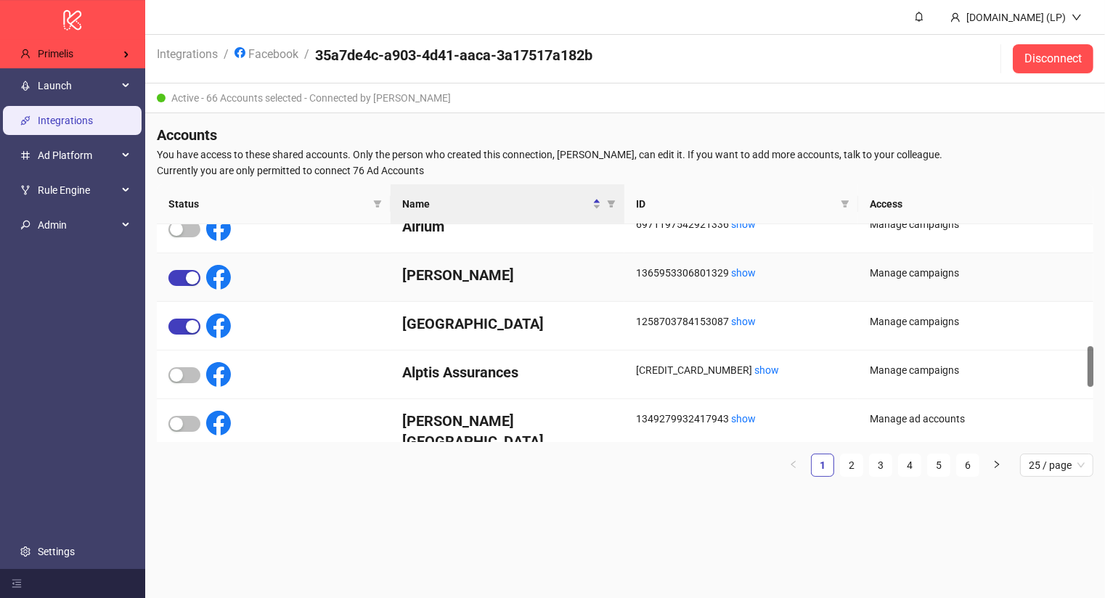
scroll to position [998, 0]
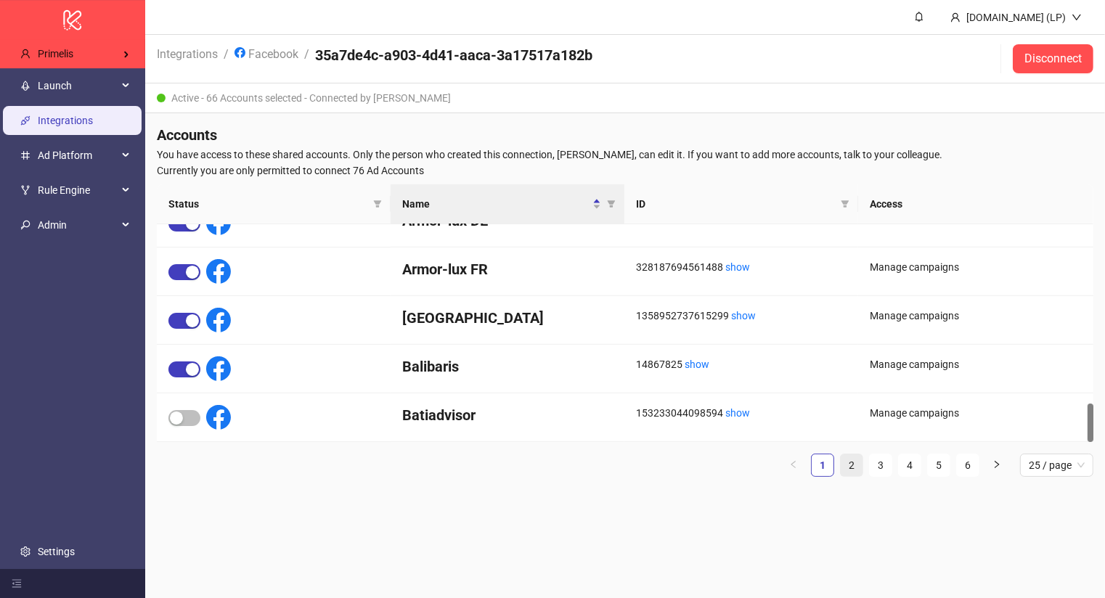
click at [856, 460] on link "2" at bounding box center [852, 466] width 22 height 22
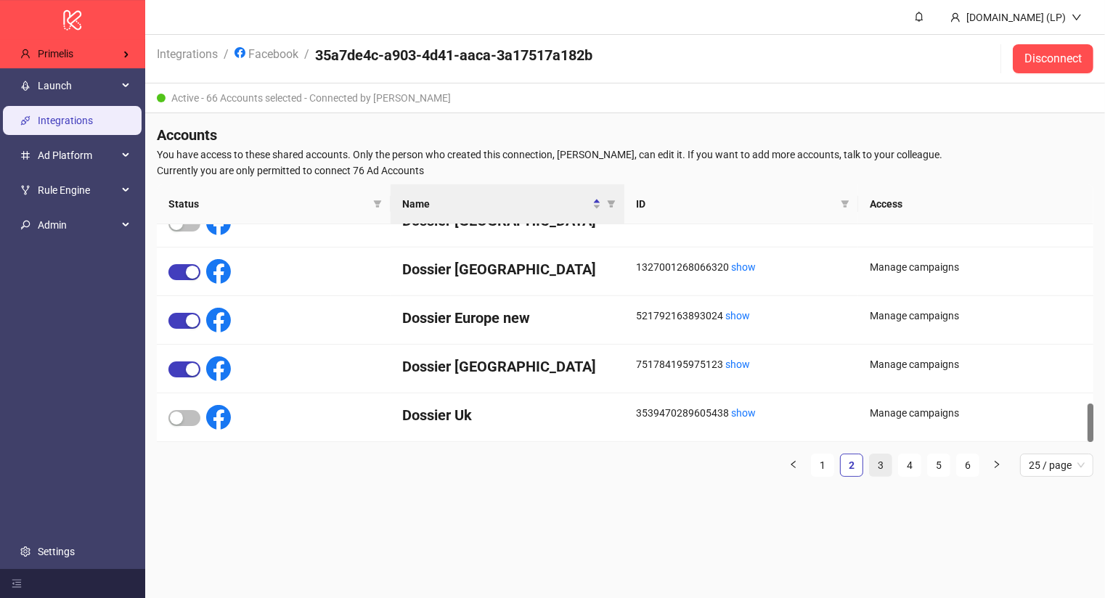
click at [891, 461] on link "3" at bounding box center [881, 466] width 22 height 22
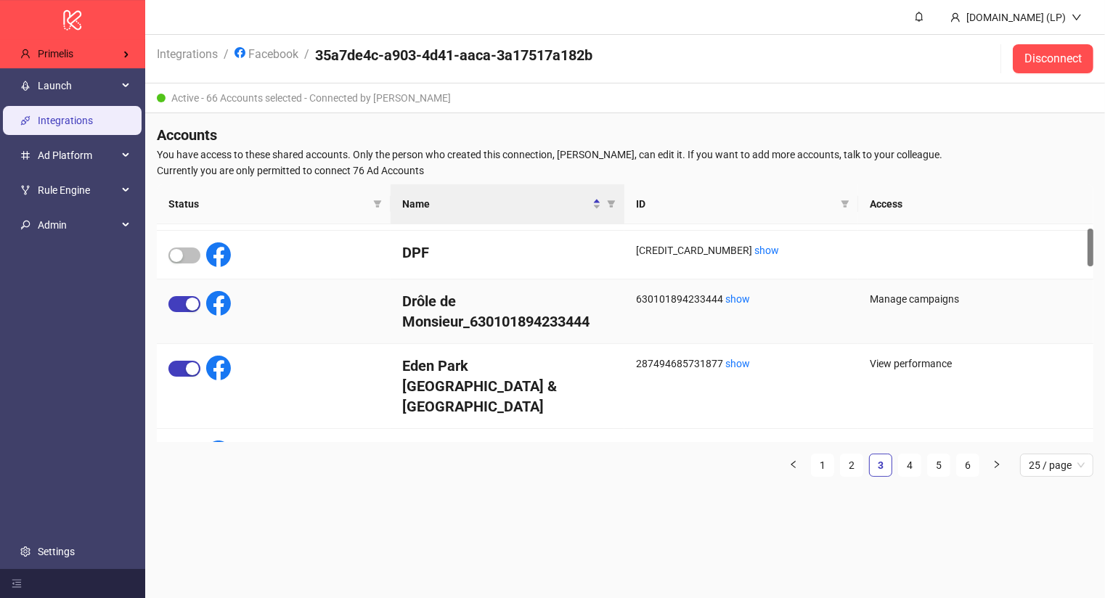
scroll to position [49, 0]
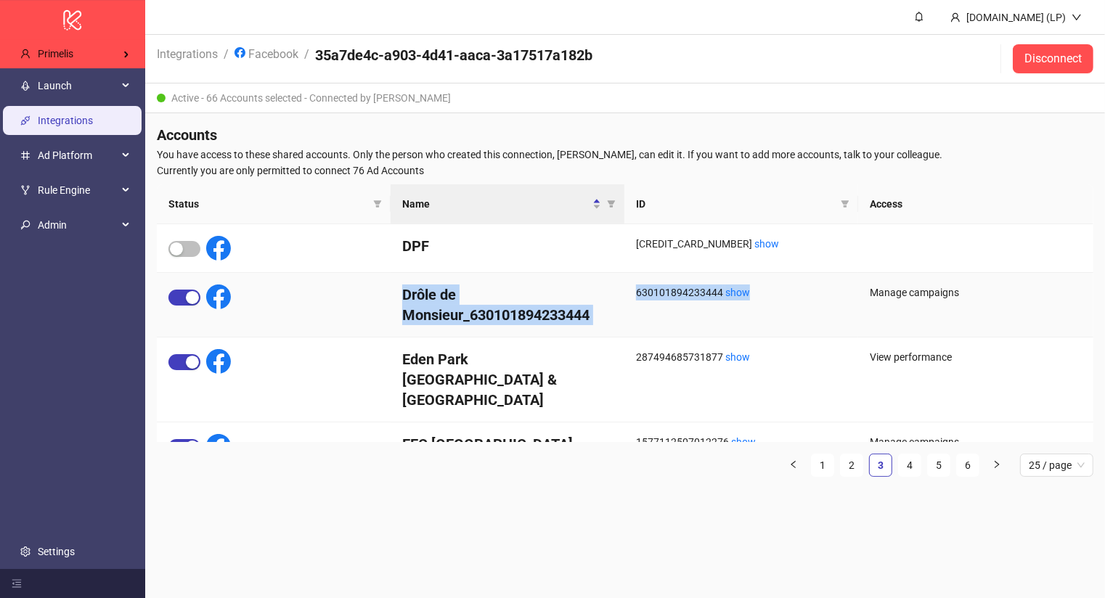
drag, startPoint x: 650, startPoint y: 315, endPoint x: 406, endPoint y: 295, distance: 244.8
click at [406, 295] on div "Drôle de Monsieur_630101894233444 630101894233444 show Manage campaigns" at bounding box center [625, 305] width 937 height 65
copy div "Drôle de Monsieur_630101894233444 630101894233444 show"
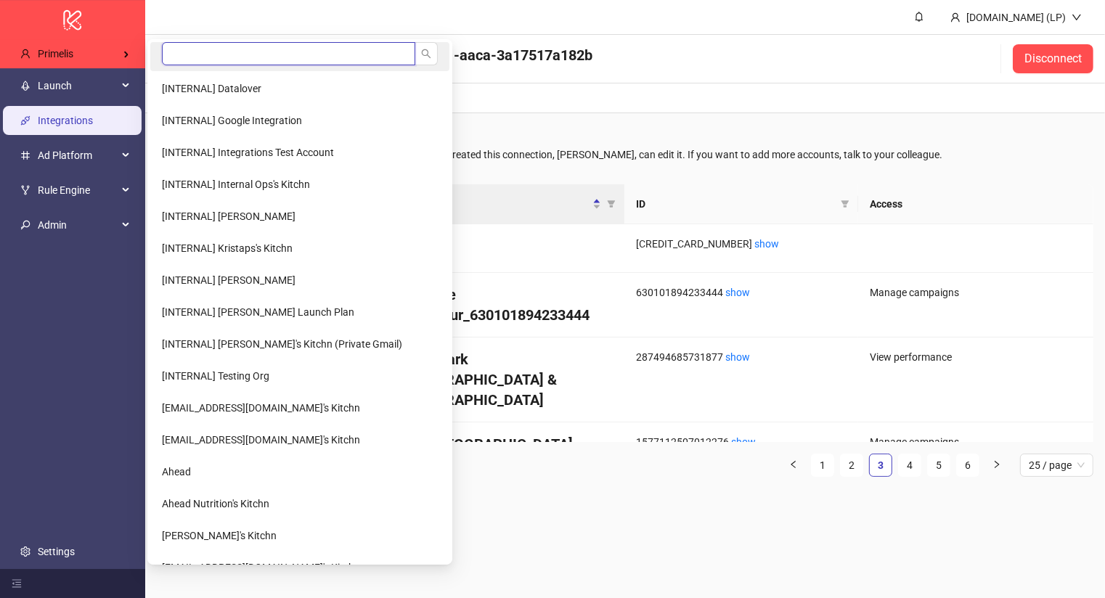
click at [244, 54] on input "search" at bounding box center [288, 53] width 253 height 23
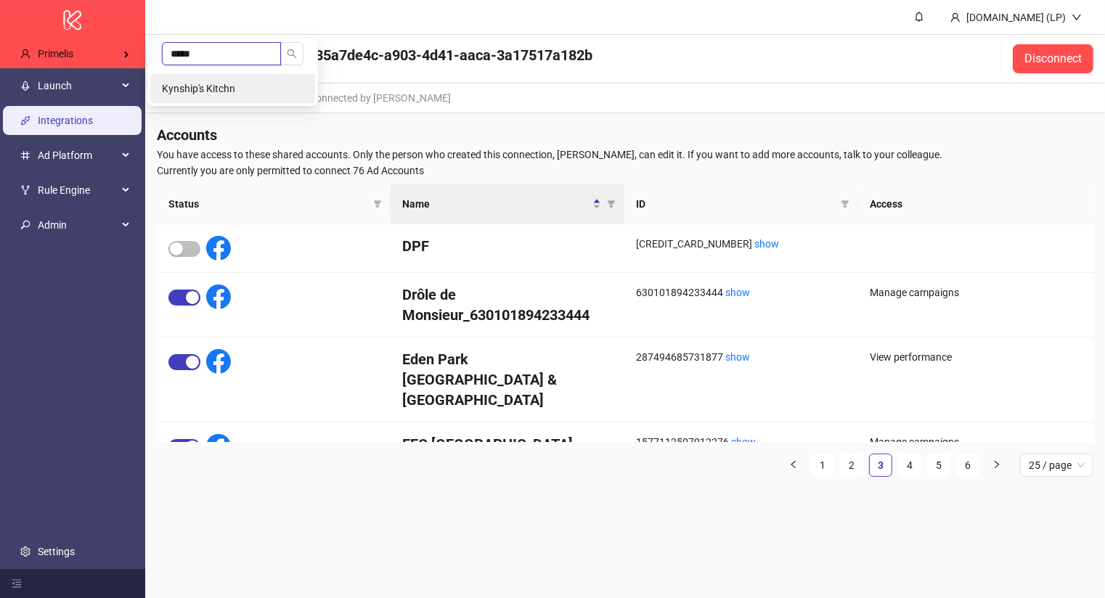
type input "*****"
click at [234, 84] on span "Kynship's Kitchn" at bounding box center [198, 89] width 73 height 12
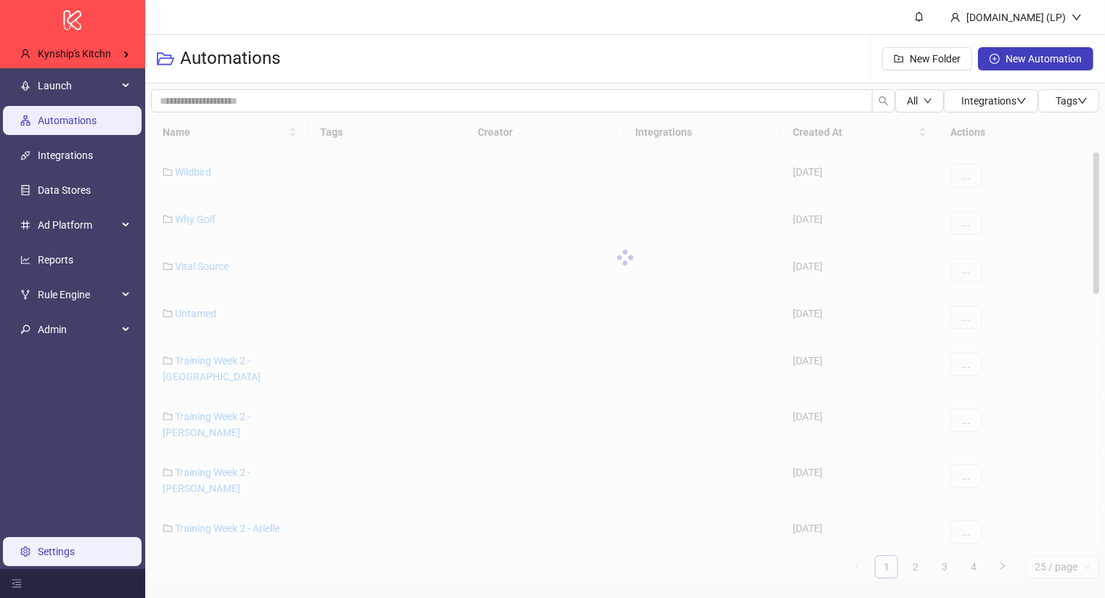
click at [70, 553] on link "Settings" at bounding box center [56, 552] width 37 height 12
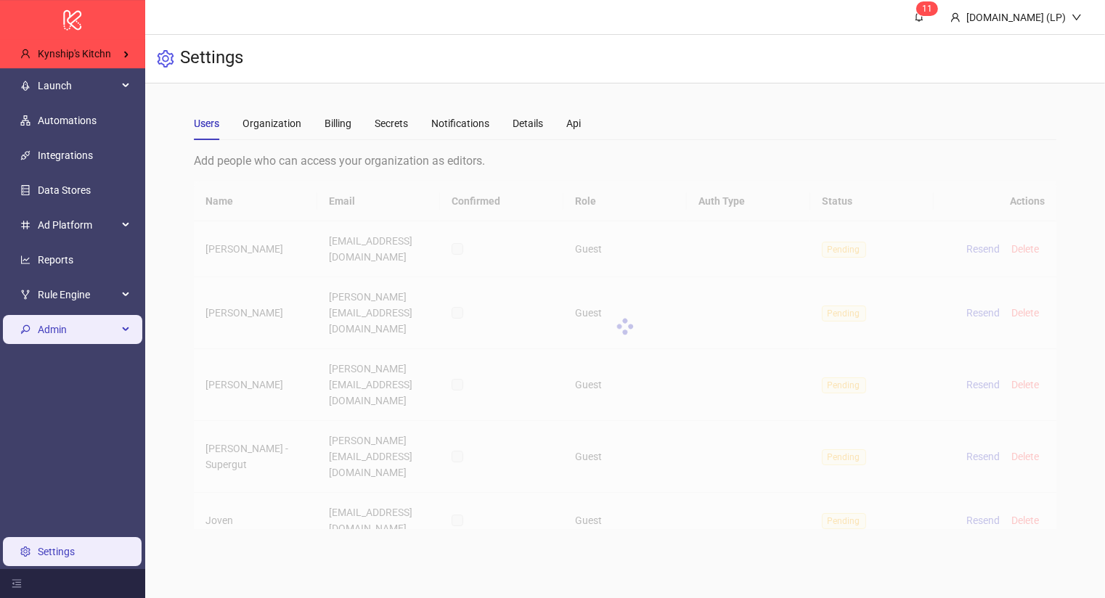
click at [78, 329] on span "Admin" at bounding box center [78, 329] width 80 height 29
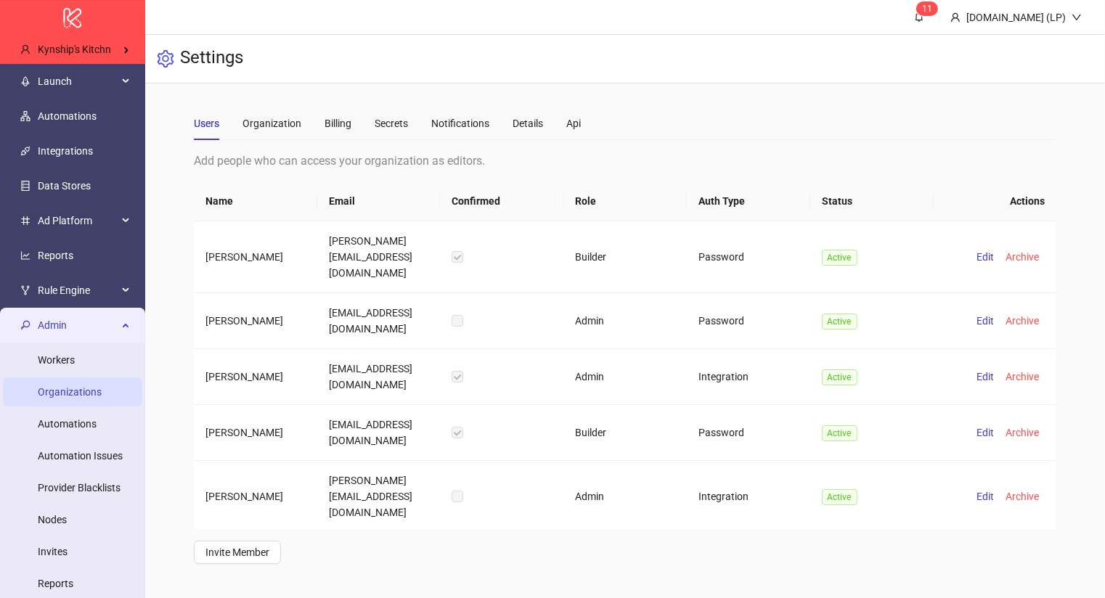
click at [81, 394] on link "Organizations" at bounding box center [70, 392] width 64 height 12
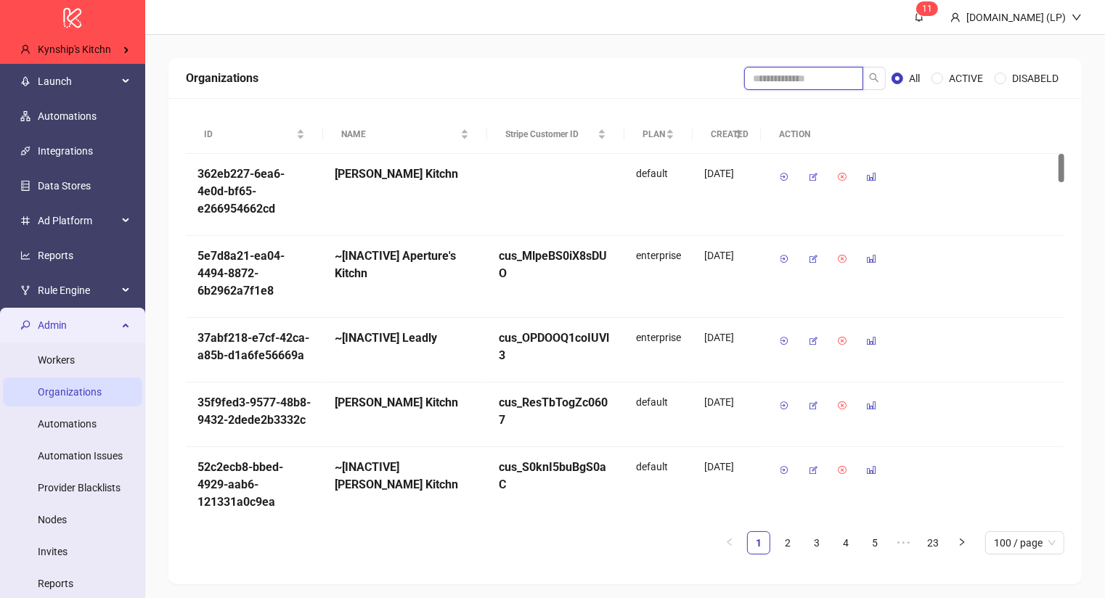
click at [764, 78] on input "search" at bounding box center [803, 78] width 119 height 23
type input "****"
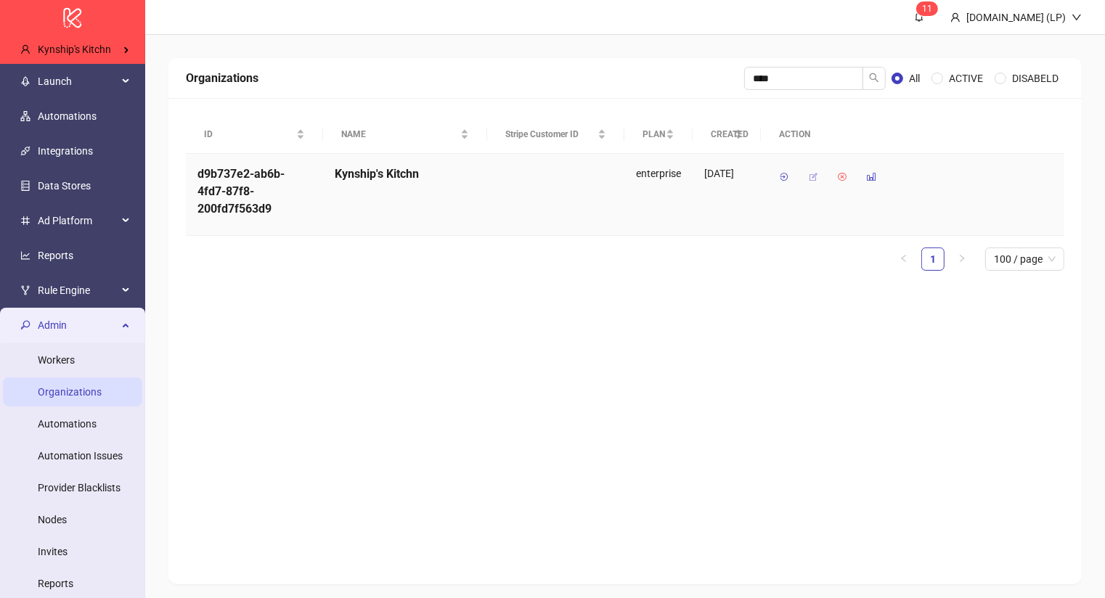
click at [816, 179] on icon "button" at bounding box center [813, 177] width 10 height 10
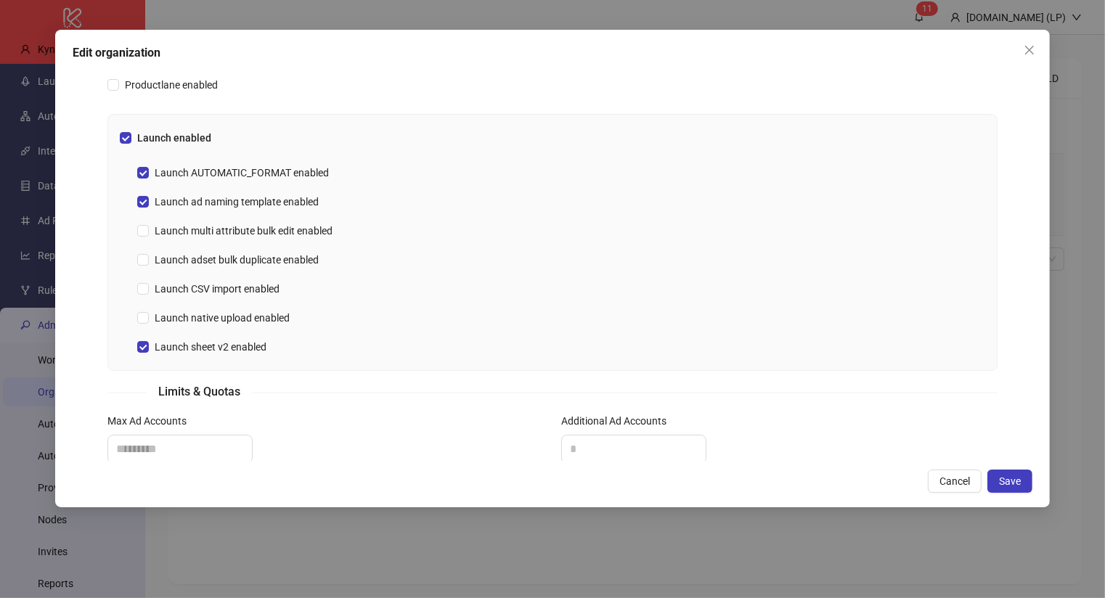
scroll to position [420, 0]
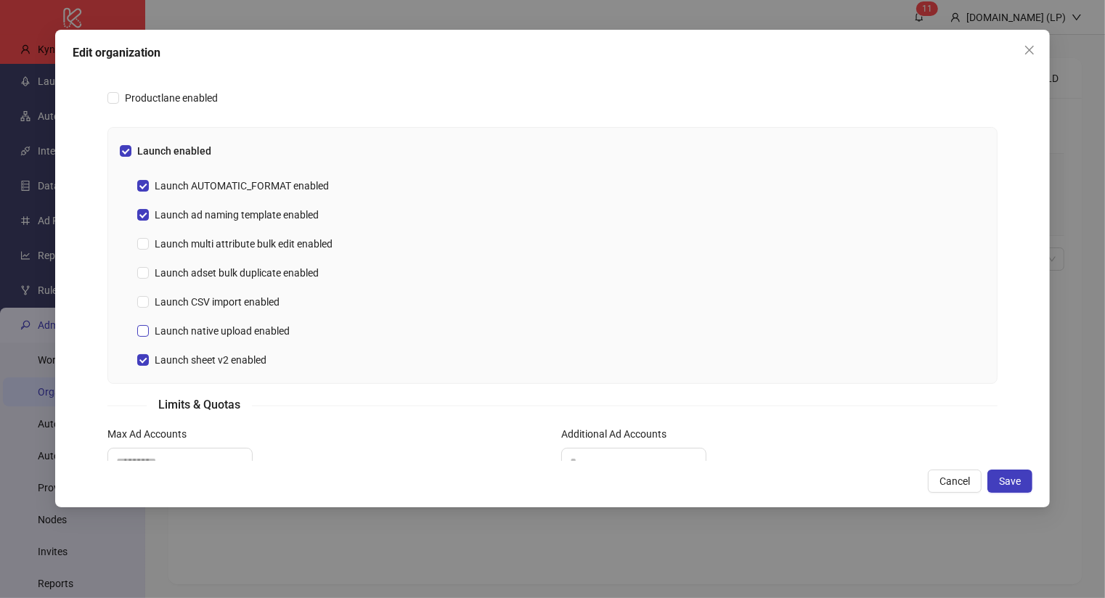
click at [144, 334] on span at bounding box center [143, 331] width 12 height 12
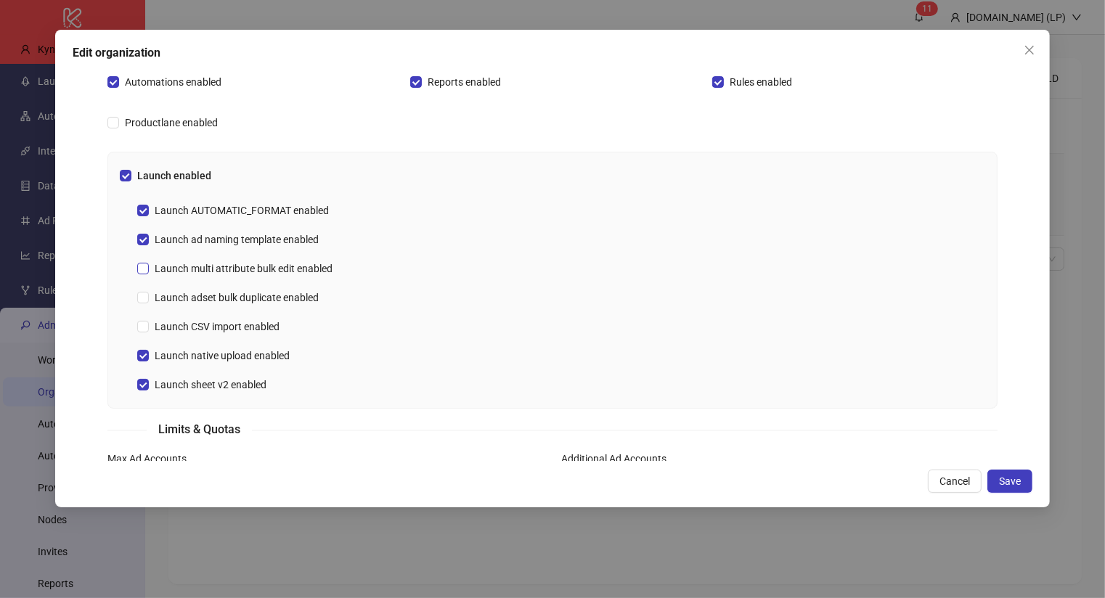
scroll to position [392, 0]
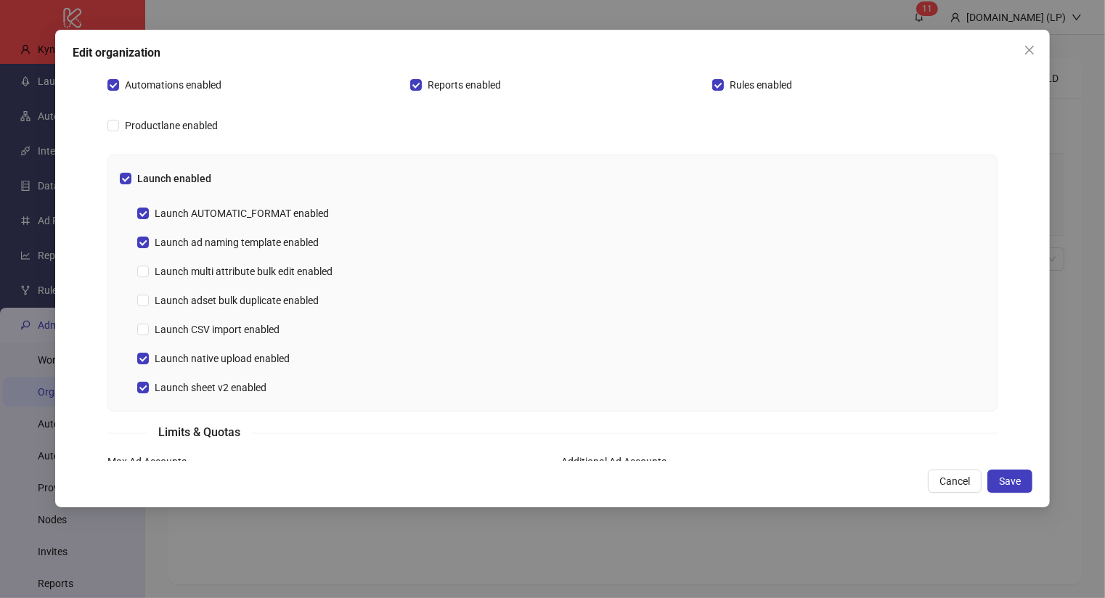
click at [1034, 488] on div "**********" at bounding box center [552, 269] width 995 height 478
click at [1024, 488] on button "Save" at bounding box center [1009, 481] width 45 height 23
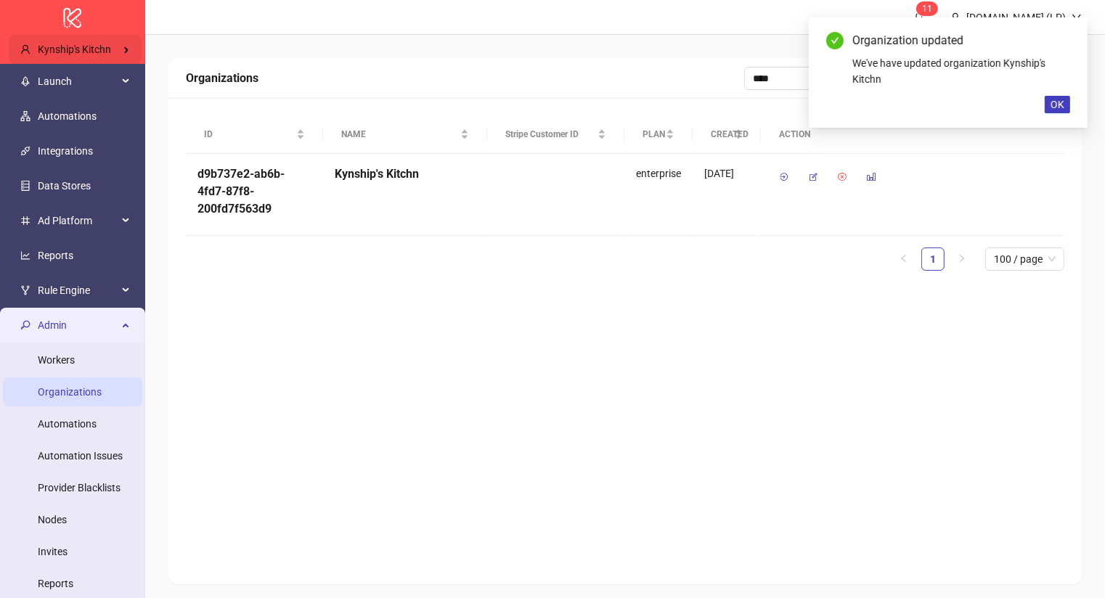
click at [73, 44] on span "Kynship's Kitchn" at bounding box center [74, 50] width 73 height 12
click at [195, 44] on input "search" at bounding box center [221, 49] width 119 height 23
type input "******"
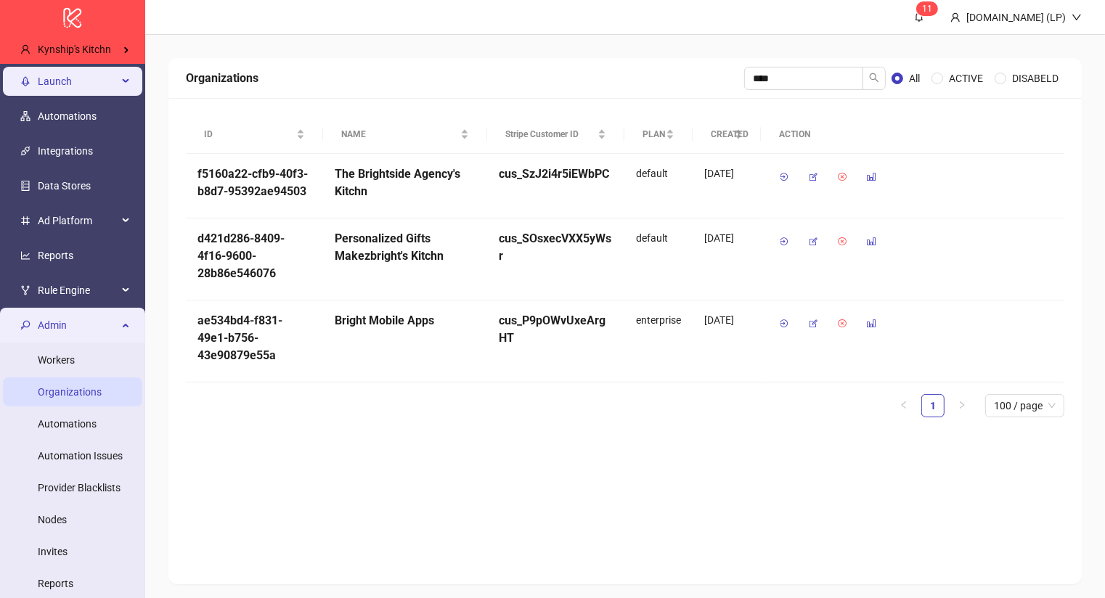
click at [102, 81] on span "Launch" at bounding box center [78, 81] width 80 height 29
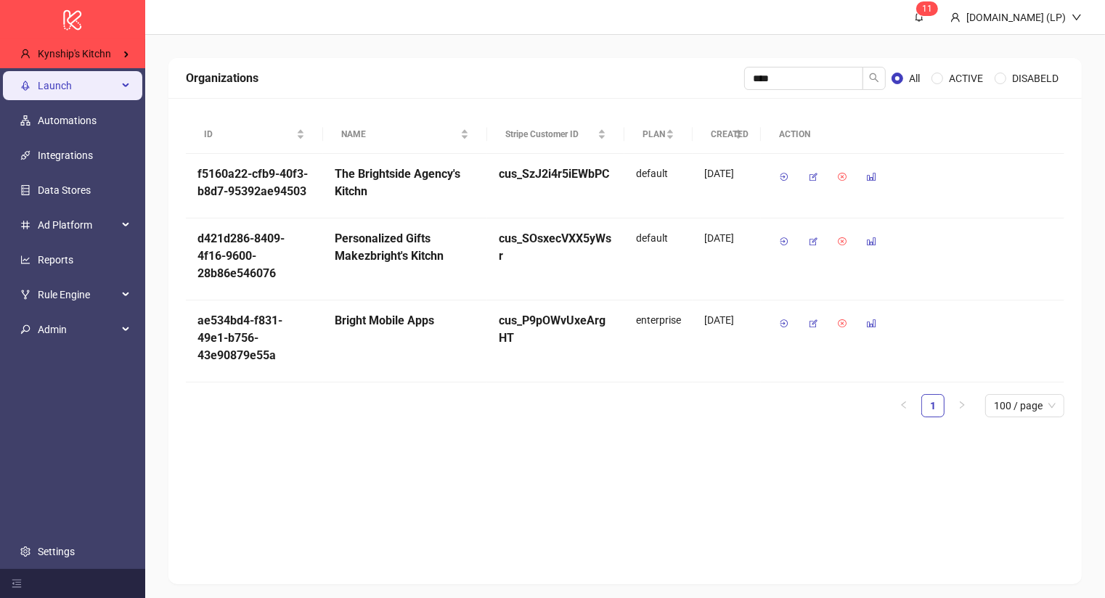
click at [76, 94] on span "Launch" at bounding box center [78, 85] width 80 height 29
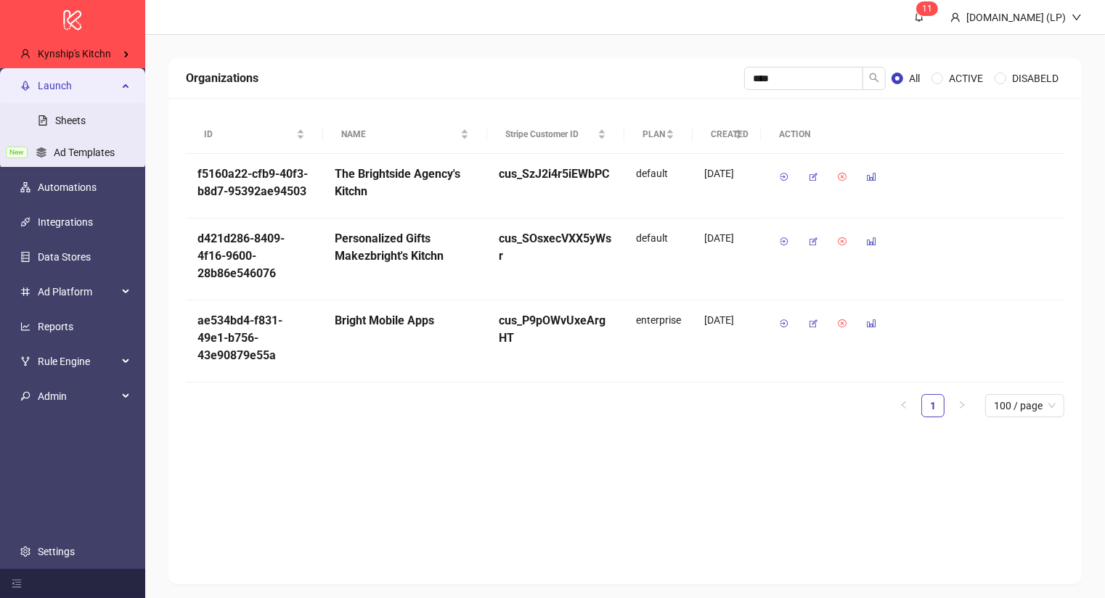
click at [78, 103] on ul "Sheets New Ad Templates" at bounding box center [72, 136] width 145 height 67
click at [78, 116] on link "Sheets" at bounding box center [70, 121] width 30 height 12
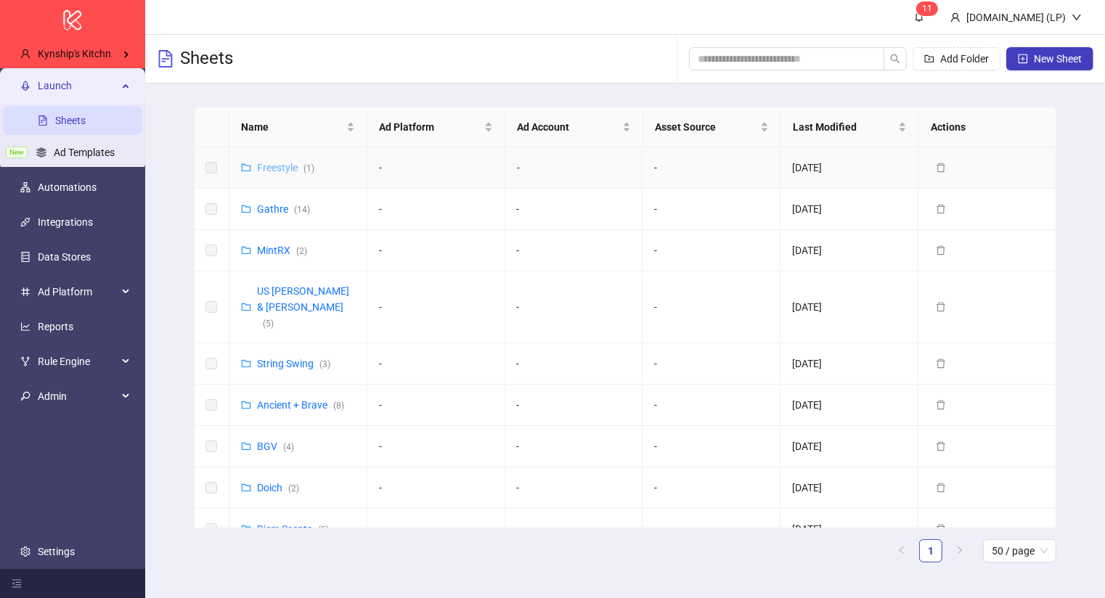
click at [266, 162] on link "Freestyle ( 1 )" at bounding box center [285, 168] width 57 height 12
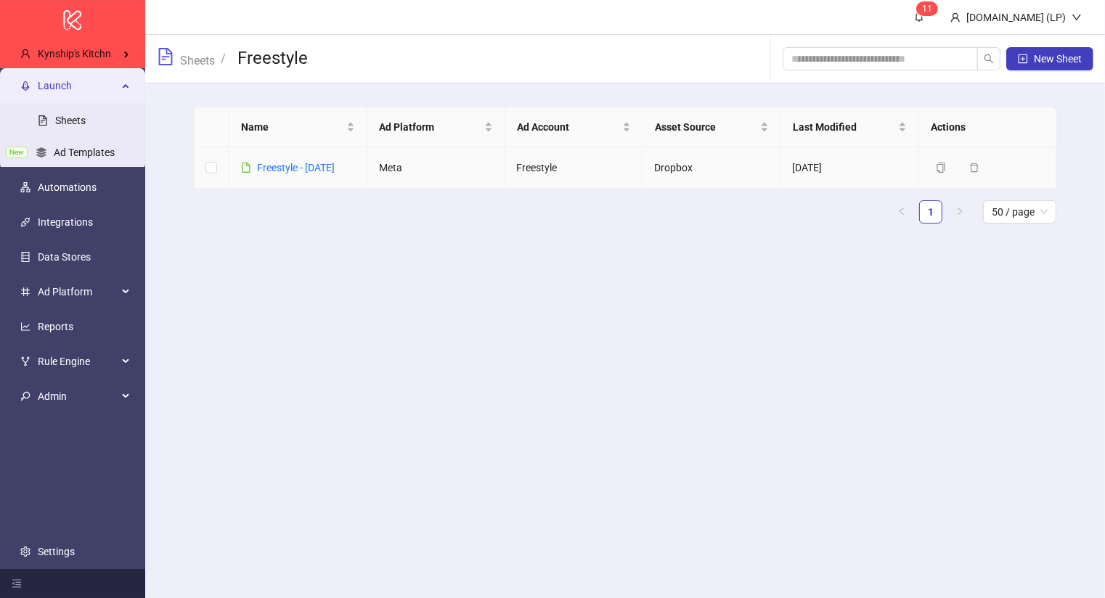
click at [266, 162] on link "Freestyle - 10/6/25" at bounding box center [296, 168] width 78 height 12
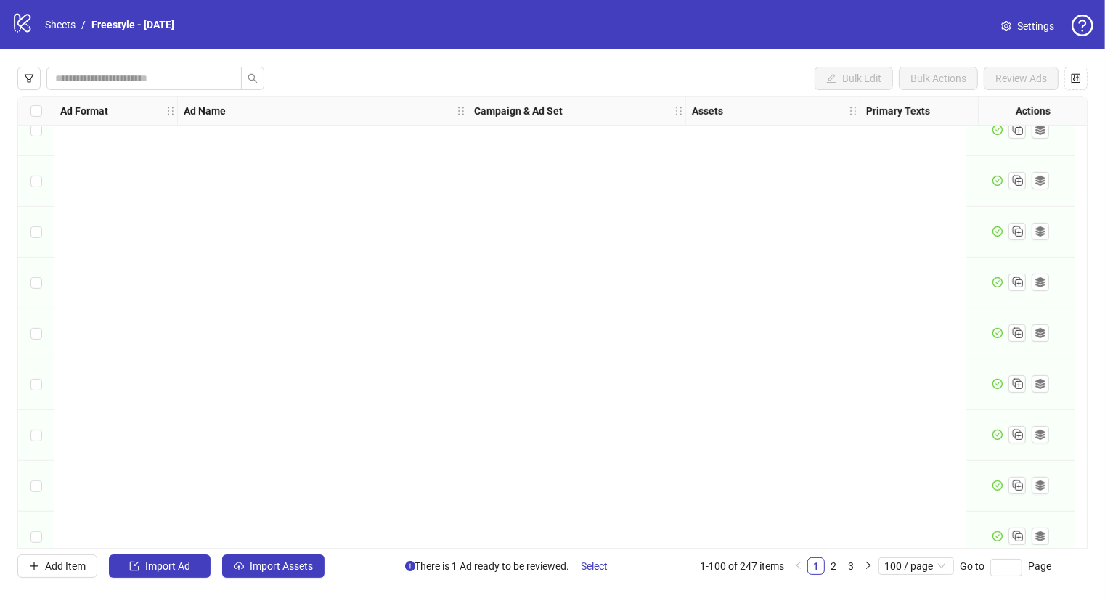
scroll to position [82, 0]
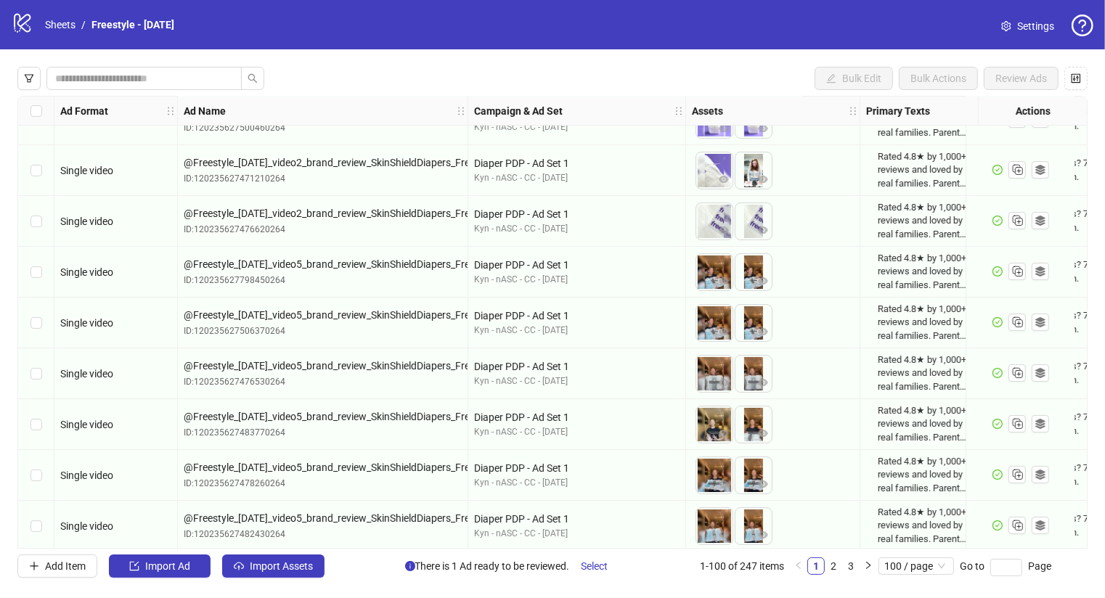
click at [22, 20] on icon "logo/logo-mobile" at bounding box center [23, 23] width 22 height 22
click at [54, 23] on link "Sheets" at bounding box center [60, 25] width 36 height 16
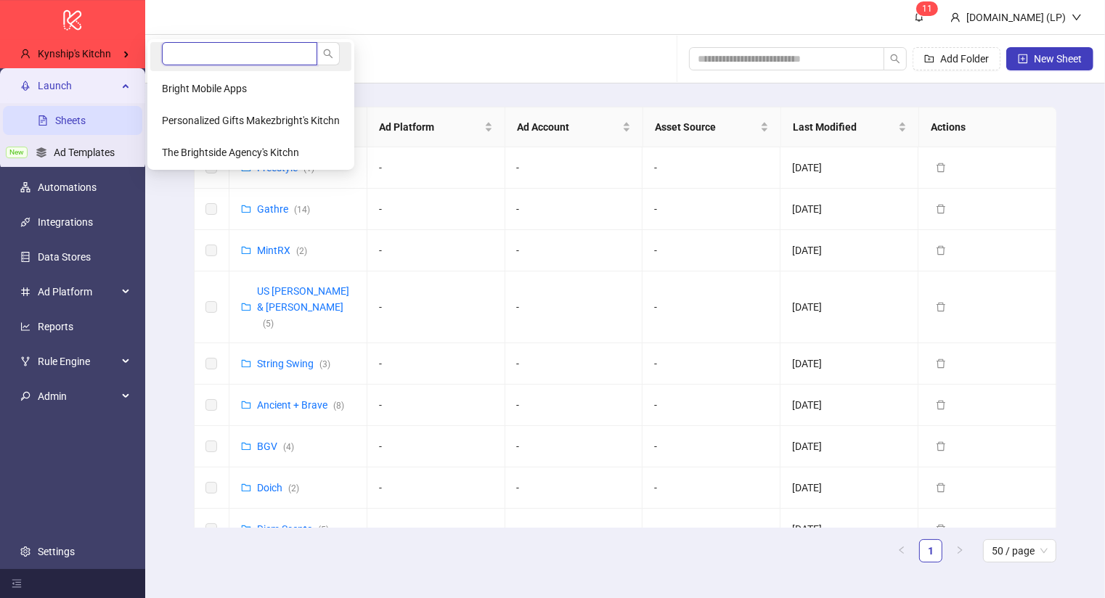
click at [163, 43] on input "search" at bounding box center [239, 53] width 155 height 23
click at [196, 88] on span "Bright Mobile Apps" at bounding box center [204, 89] width 85 height 12
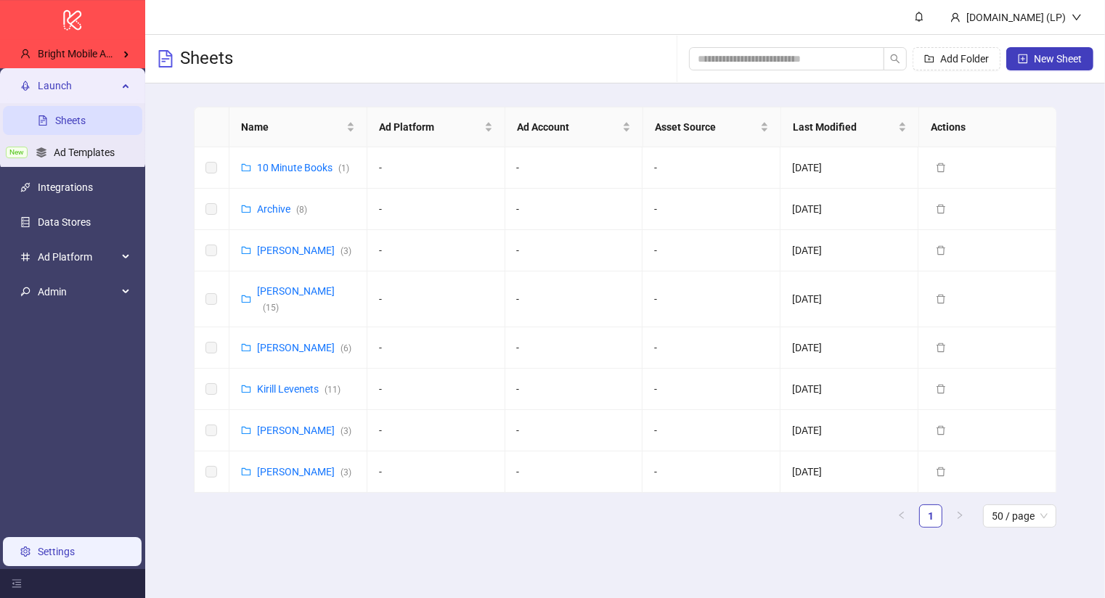
click at [73, 546] on link "Settings" at bounding box center [56, 552] width 37 height 12
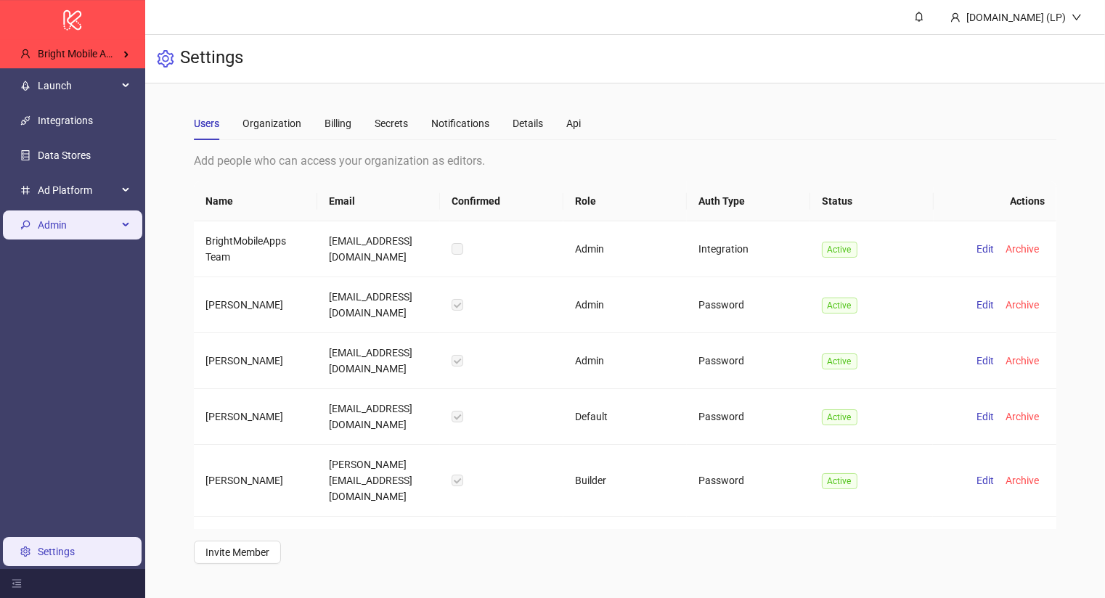
click at [89, 222] on span "Admin" at bounding box center [78, 225] width 80 height 29
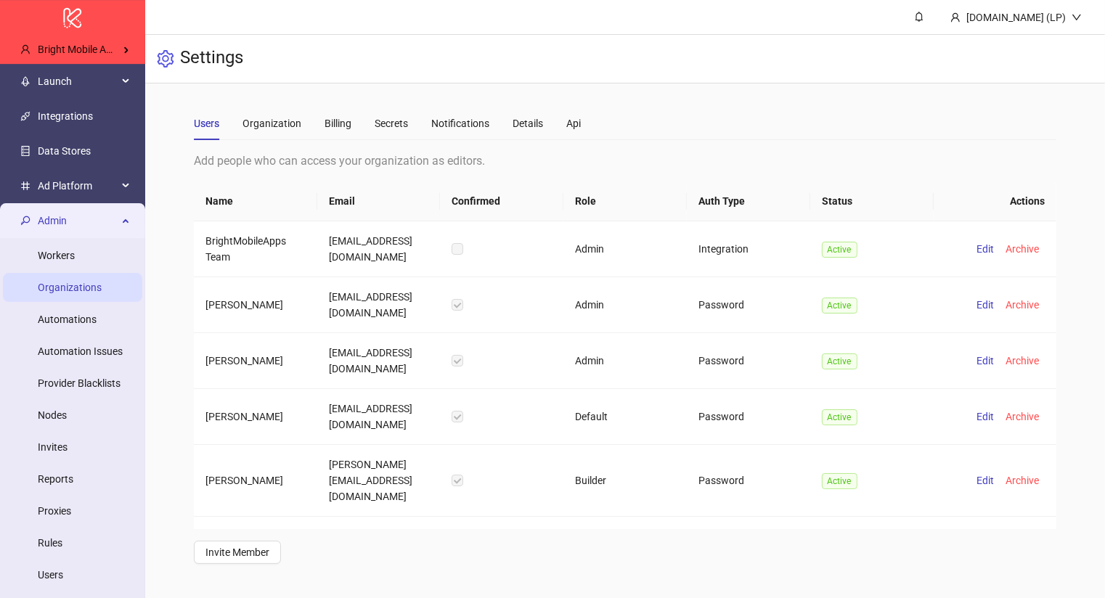
click at [102, 293] on link "Organizations" at bounding box center [70, 288] width 64 height 12
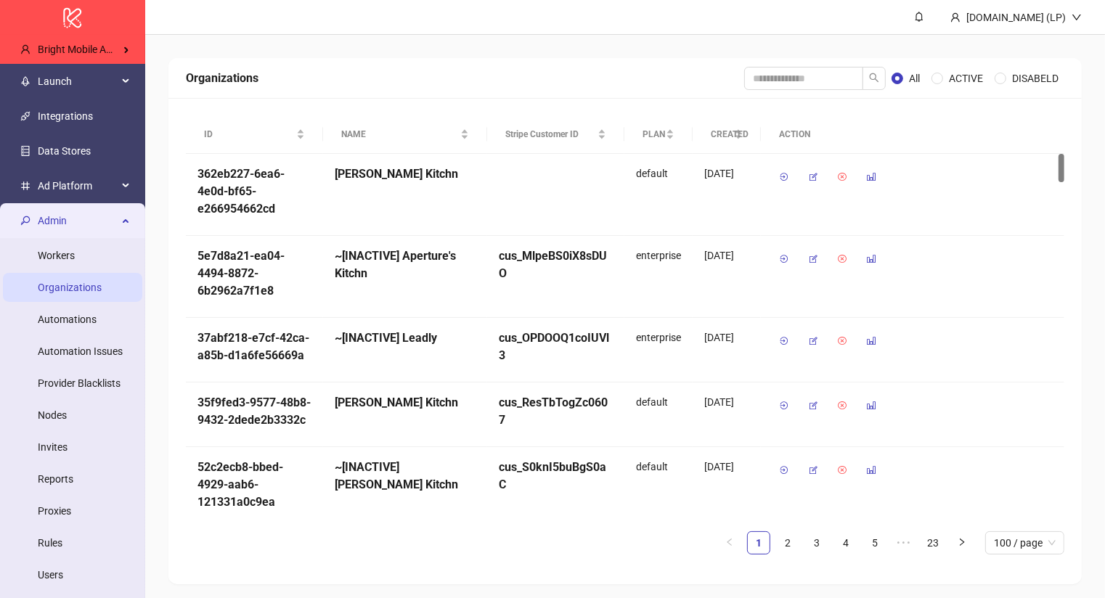
click at [790, 94] on div "Organizations All ACTIVE DISABELD" at bounding box center [624, 78] width 913 height 41
click at [786, 81] on input "search" at bounding box center [803, 78] width 119 height 23
type input "******"
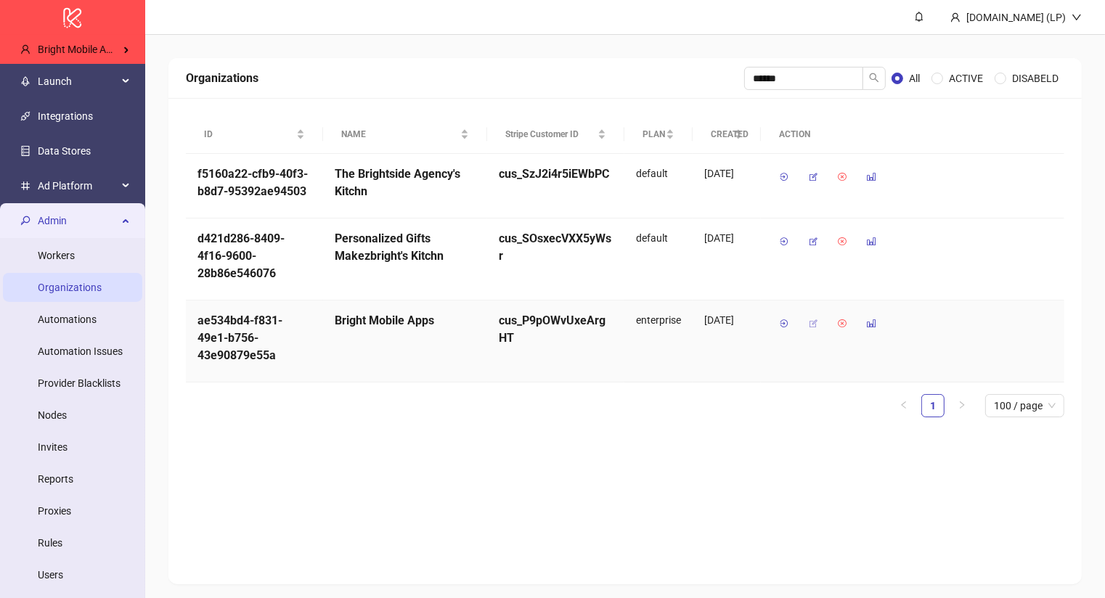
click at [811, 325] on icon "button" at bounding box center [813, 324] width 10 height 10
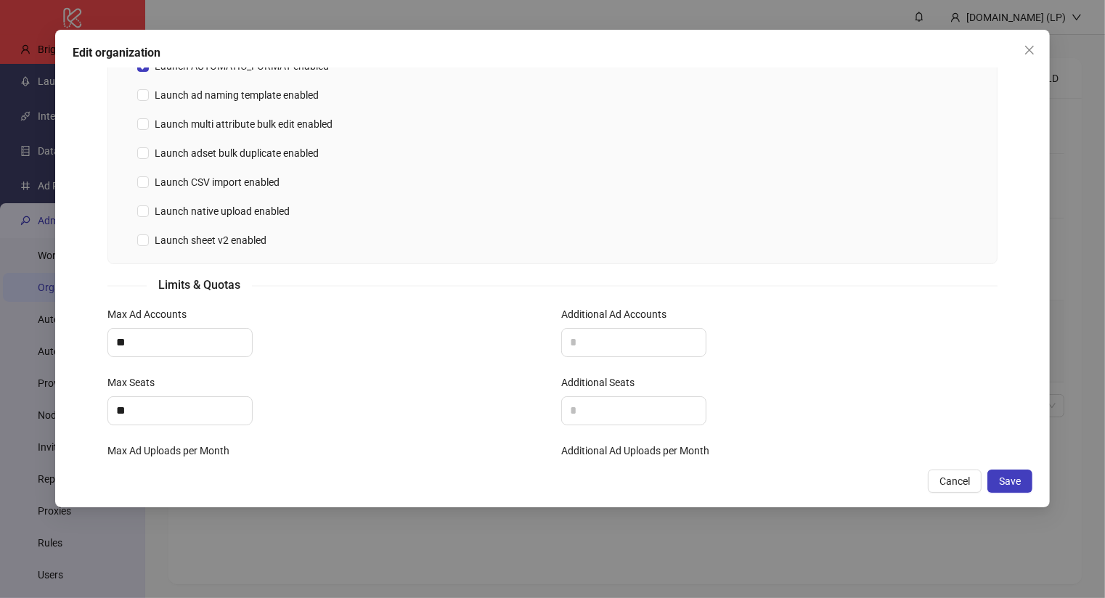
scroll to position [602, 0]
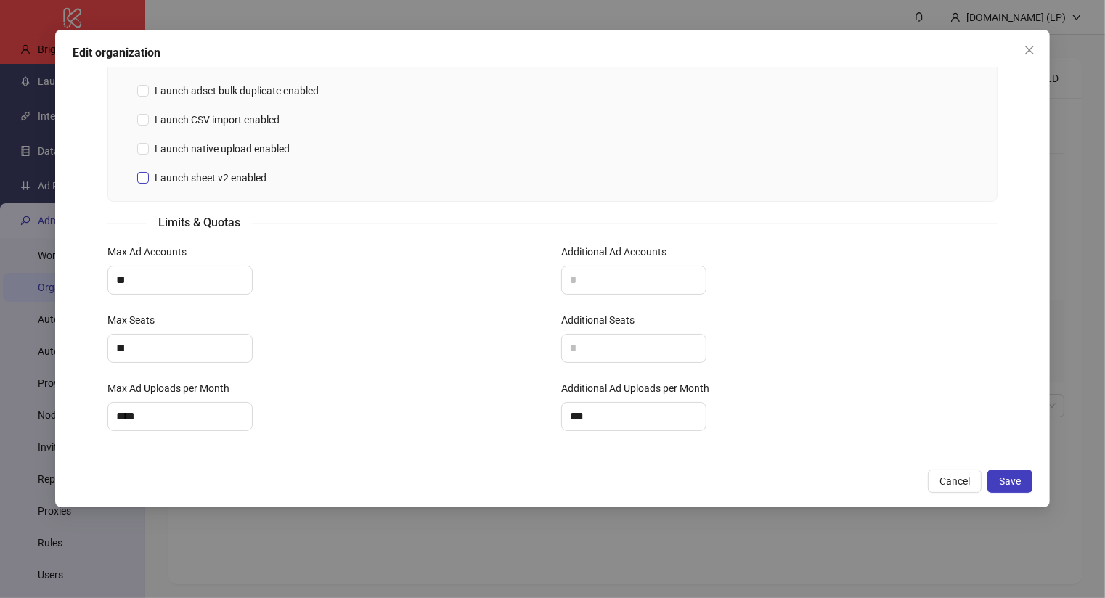
click at [248, 174] on span "Launch sheet v2 enabled" at bounding box center [210, 178] width 123 height 16
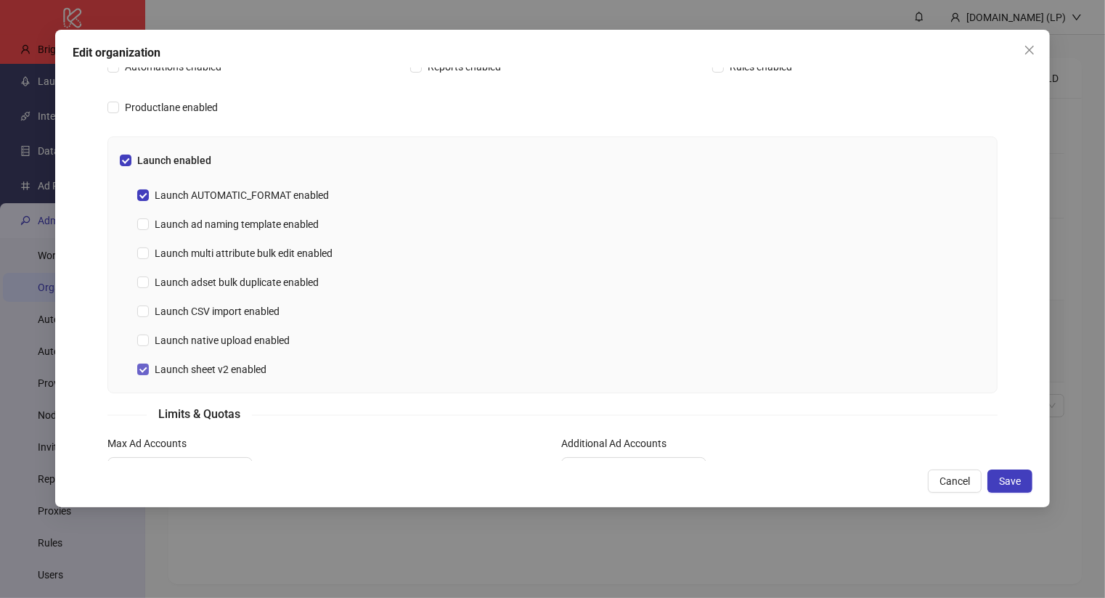
scroll to position [382, 0]
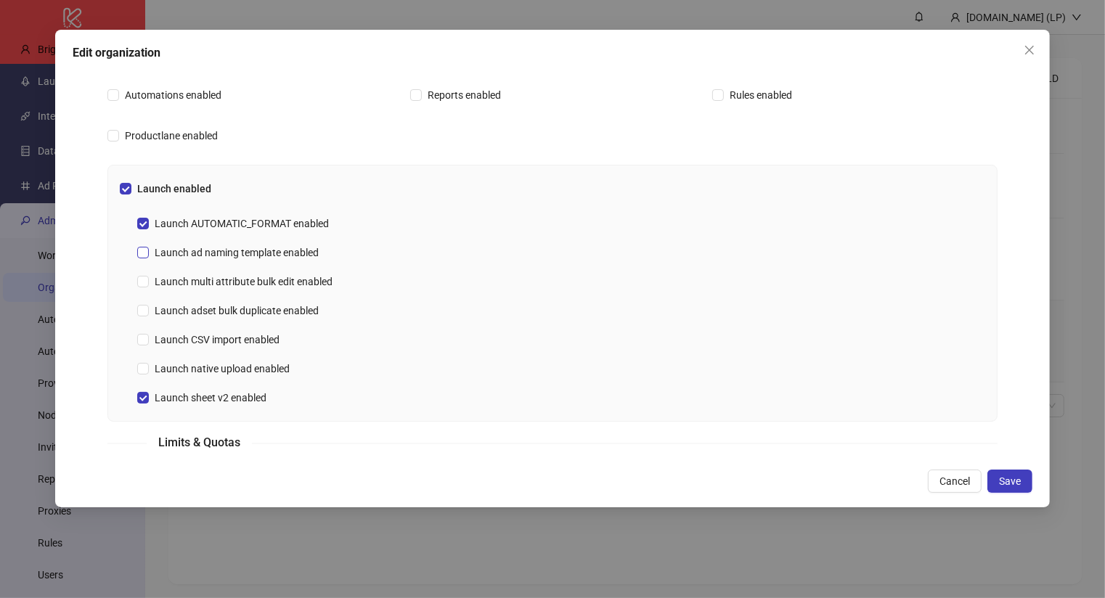
click at [208, 252] on span "Launch ad naming template enabled" at bounding box center [237, 253] width 176 height 16
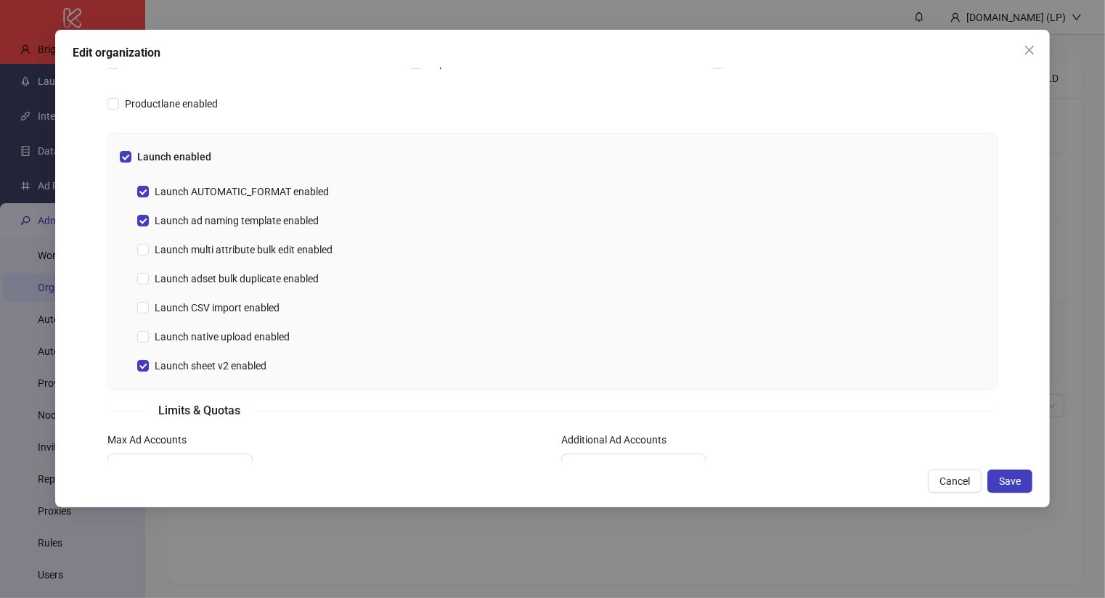
scroll to position [420, 0]
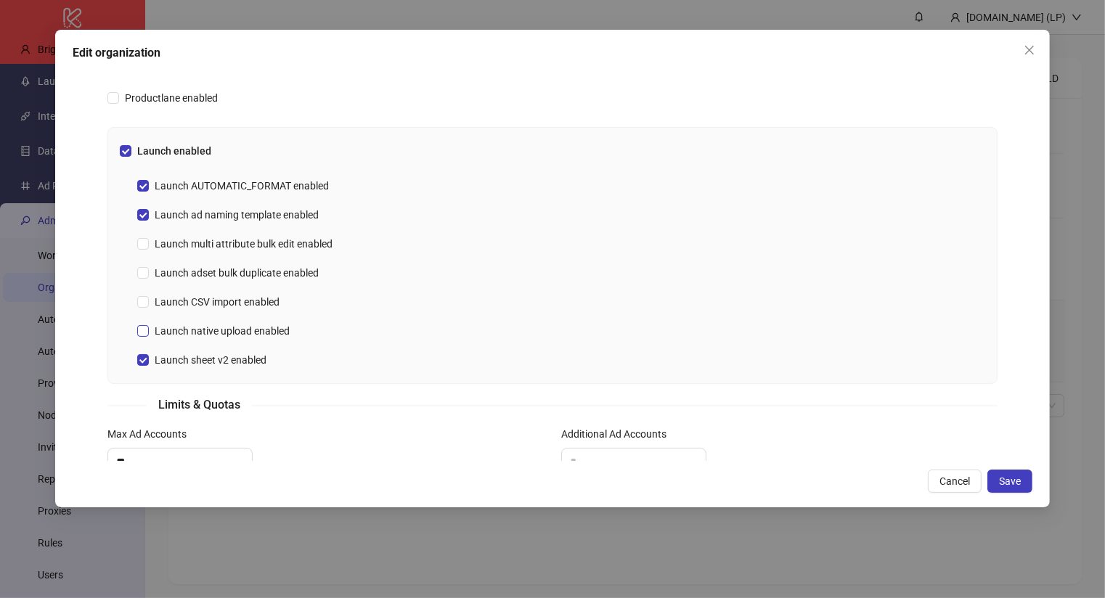
click at [266, 329] on span "Launch native upload enabled" at bounding box center [222, 331] width 147 height 16
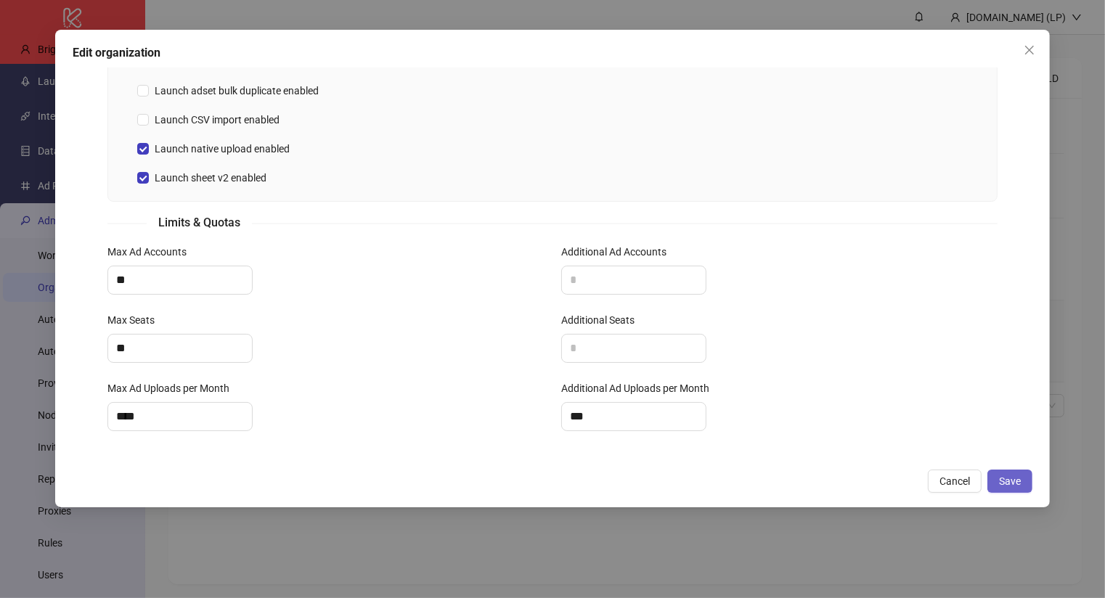
click at [994, 482] on button "Save" at bounding box center [1009, 481] width 45 height 23
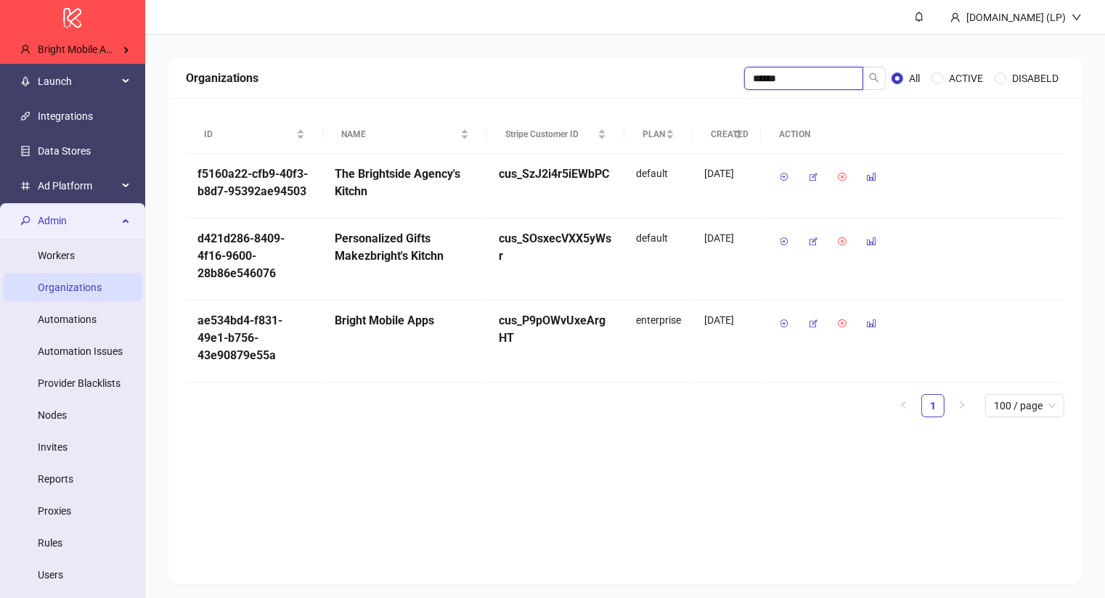
click at [798, 76] on input "******" at bounding box center [803, 78] width 119 height 23
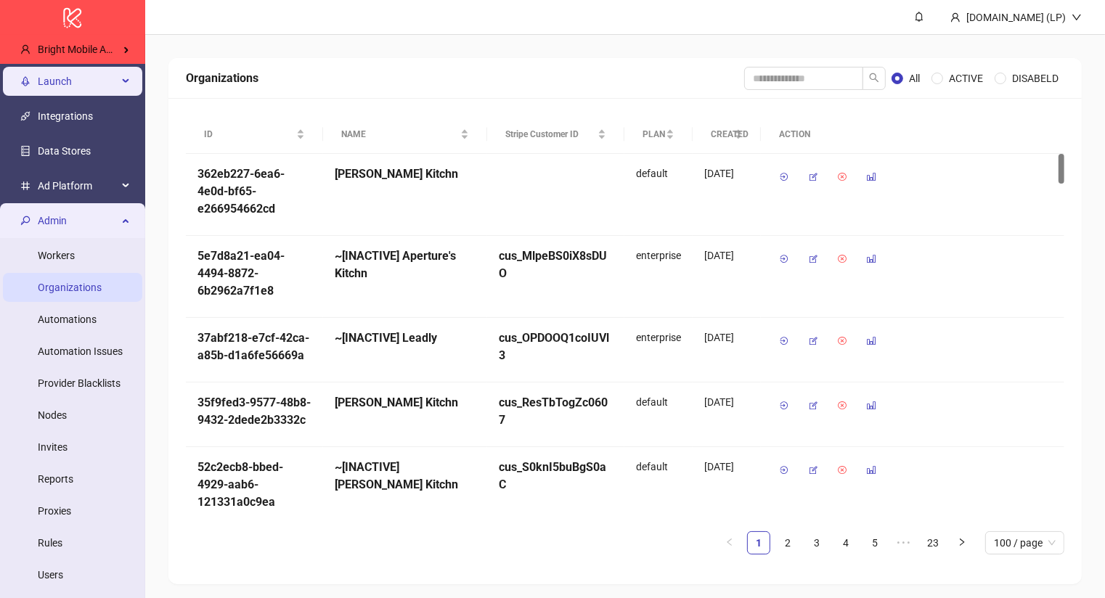
click at [48, 83] on span "Launch" at bounding box center [78, 81] width 80 height 29
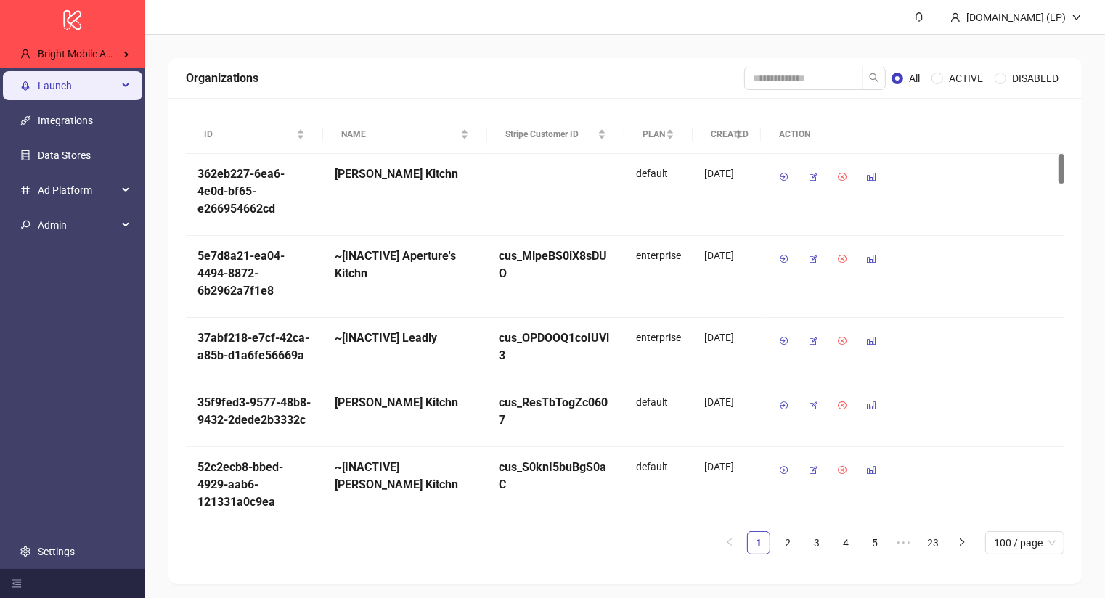
click at [60, 89] on span "Launch" at bounding box center [78, 85] width 80 height 29
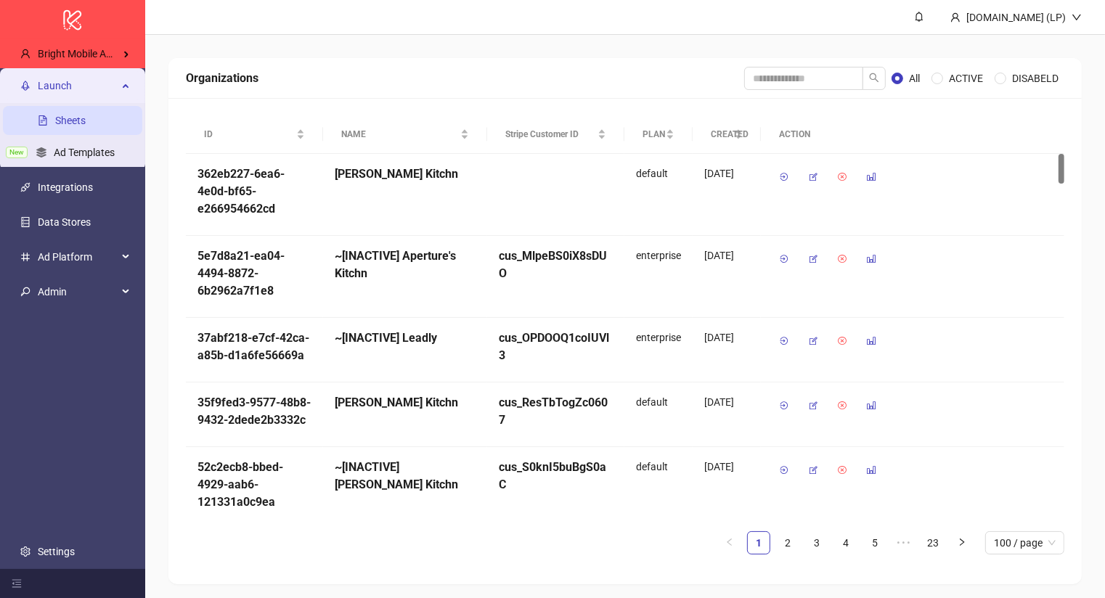
click at [58, 115] on link "Sheets" at bounding box center [70, 121] width 30 height 12
